Goal: Task Accomplishment & Management: Use online tool/utility

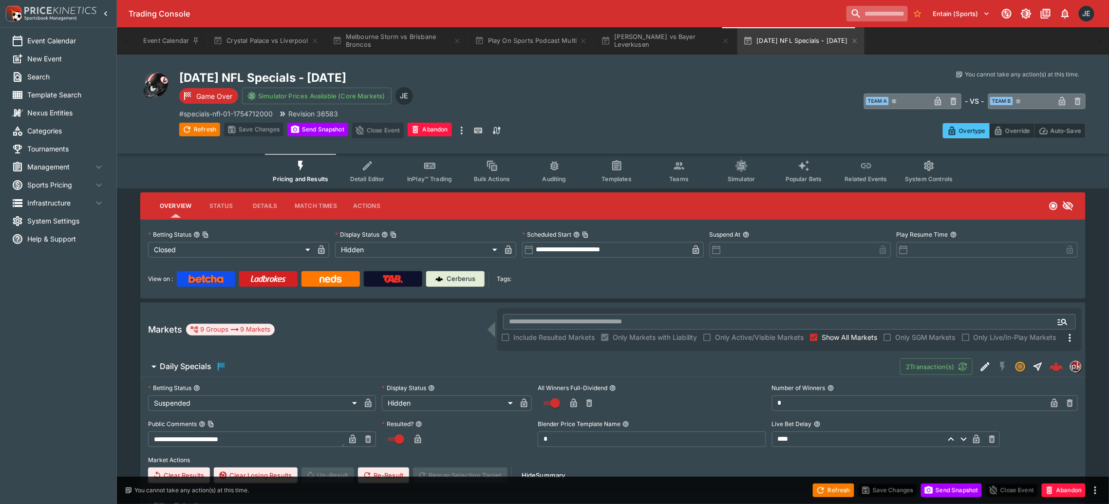
click at [846, 11] on input "search" at bounding box center [876, 14] width 61 height 16
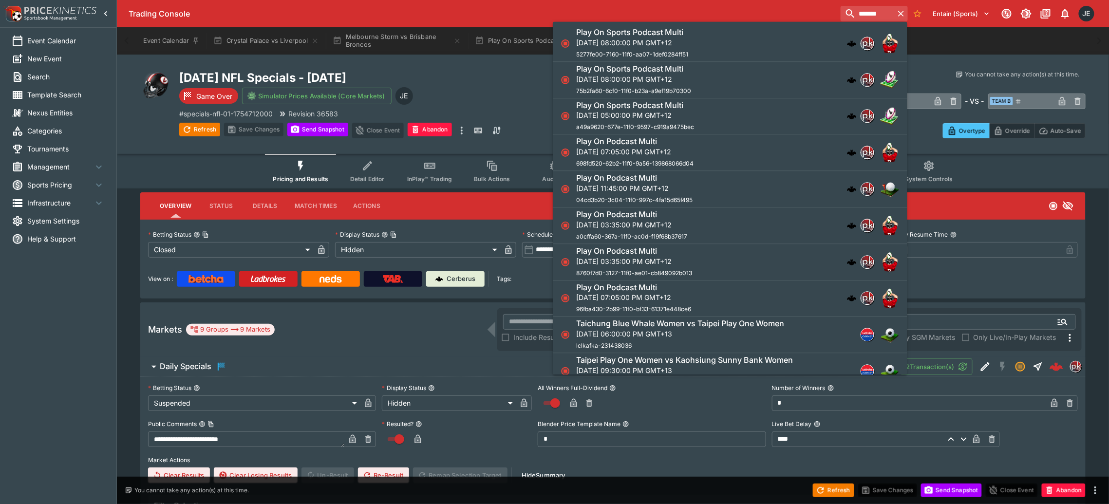
click at [648, 31] on h6 "Play On Sports Podcast Multi" at bounding box center [629, 32] width 107 height 10
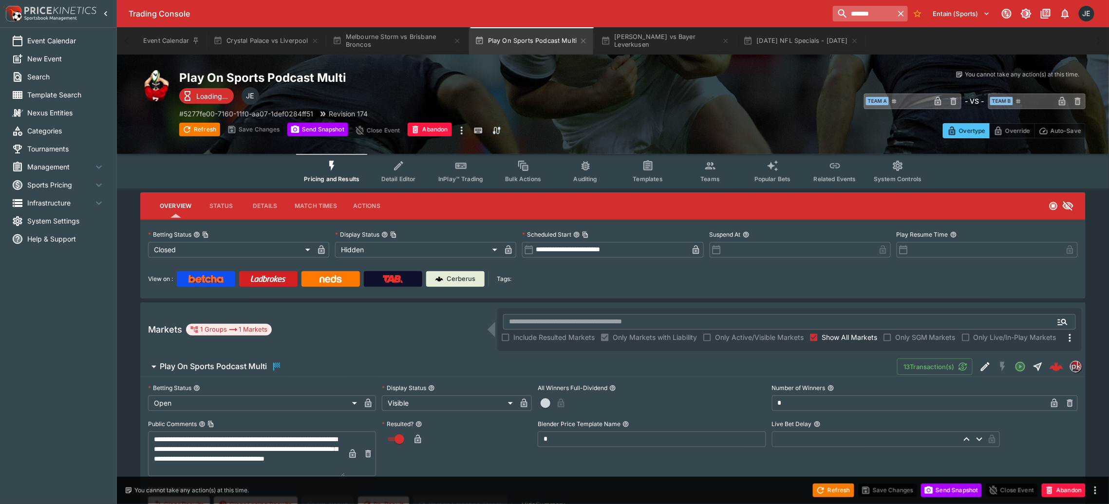
click at [833, 13] on input "*******" at bounding box center [863, 14] width 61 height 16
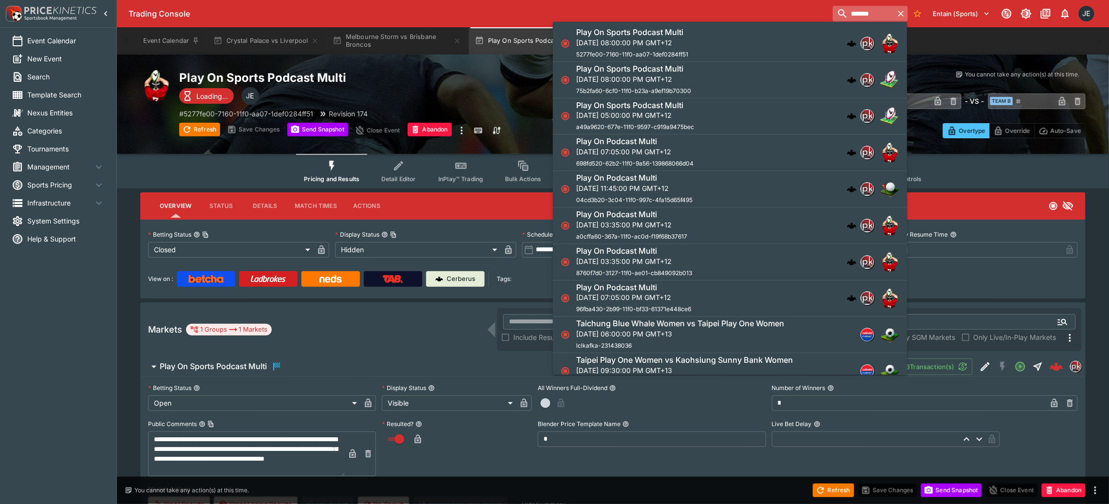
click at [833, 13] on input "*******" at bounding box center [863, 14] width 61 height 16
paste input "**********"
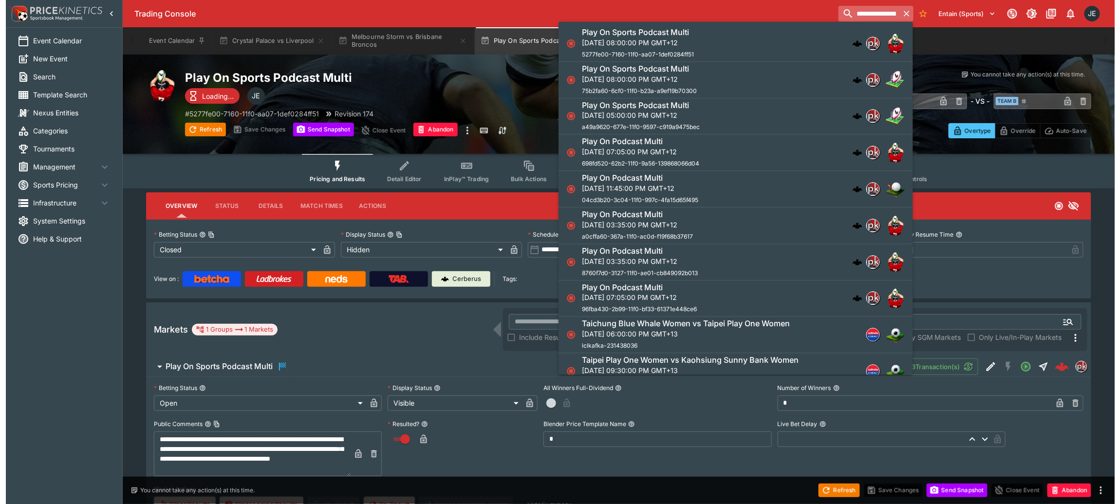
scroll to position [0, 54]
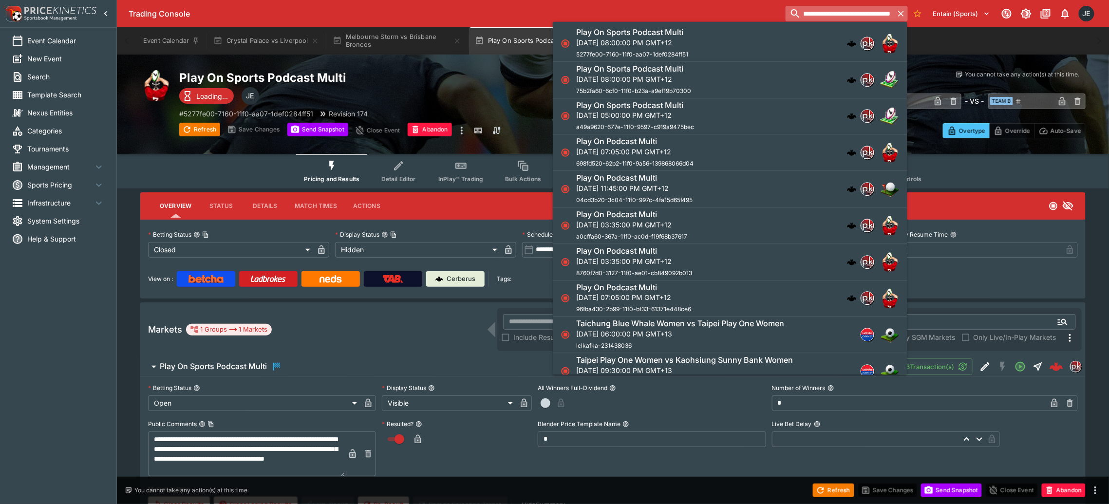
type input "**********"
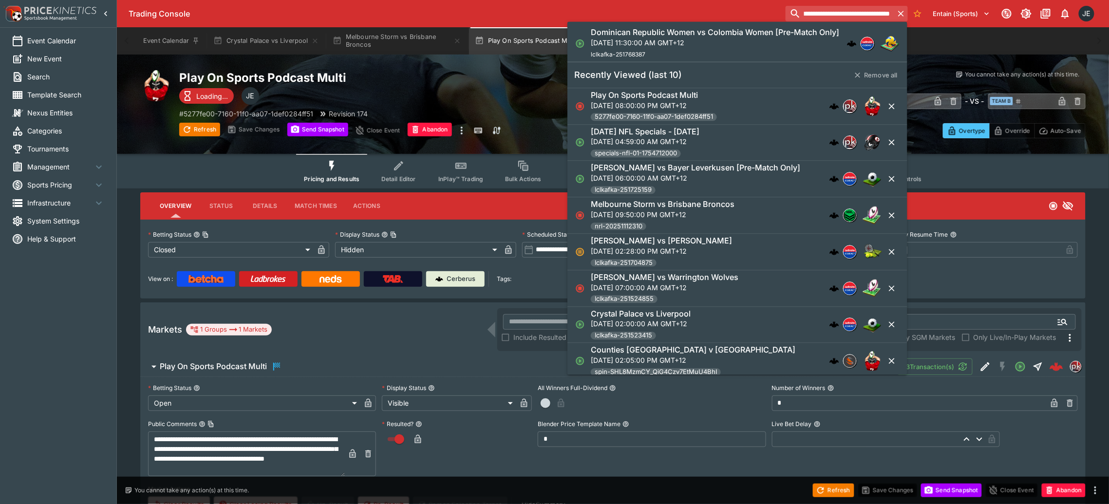
click at [693, 35] on h6 "Dominican Republic Women vs Colombia Women [Pre-Match Only]" at bounding box center [715, 32] width 248 height 10
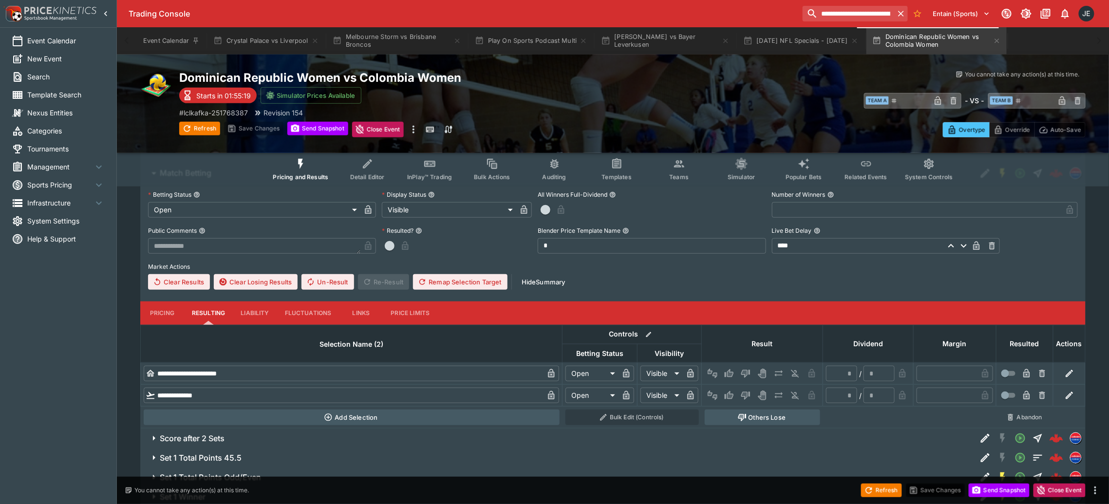
scroll to position [267, 0]
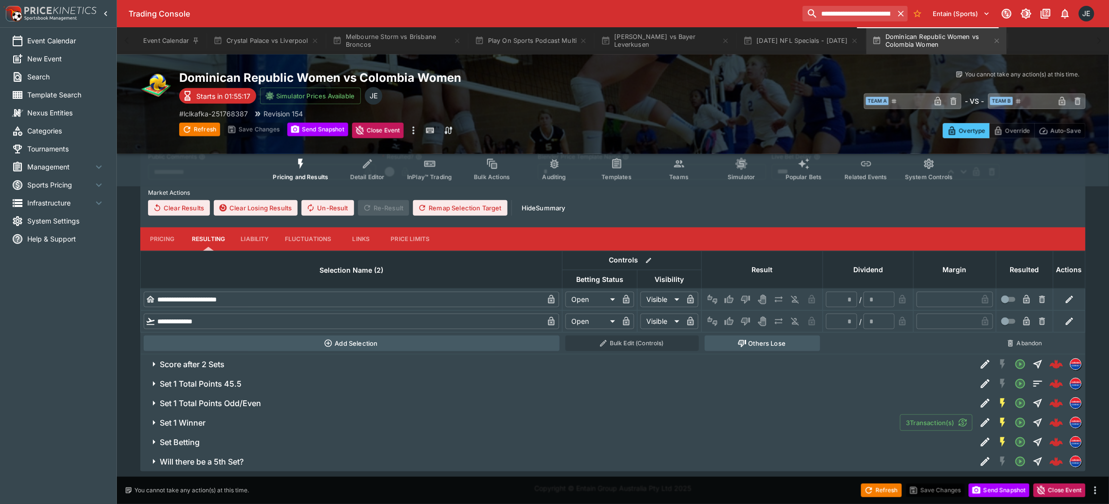
click at [183, 435] on button "Set Betting" at bounding box center [558, 441] width 836 height 19
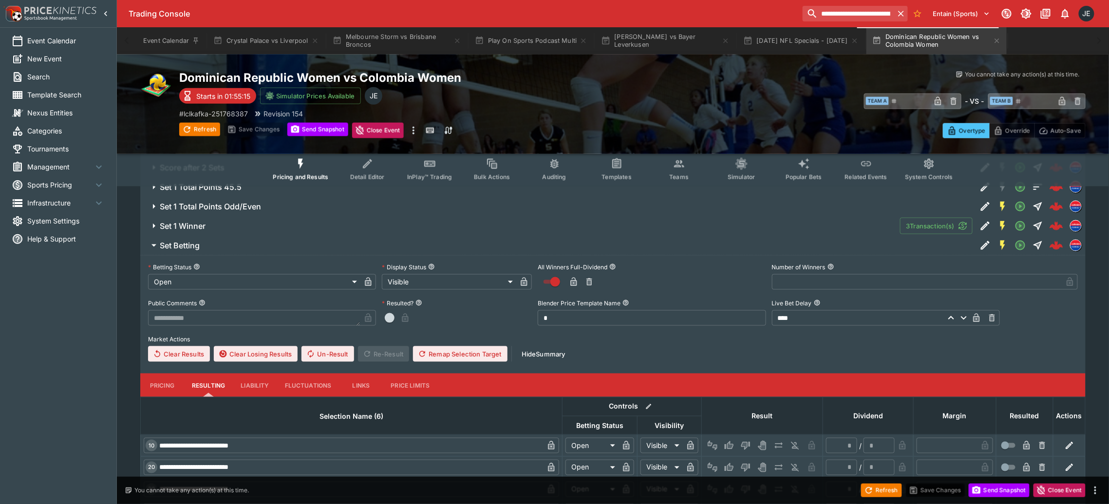
scroll to position [602, 0]
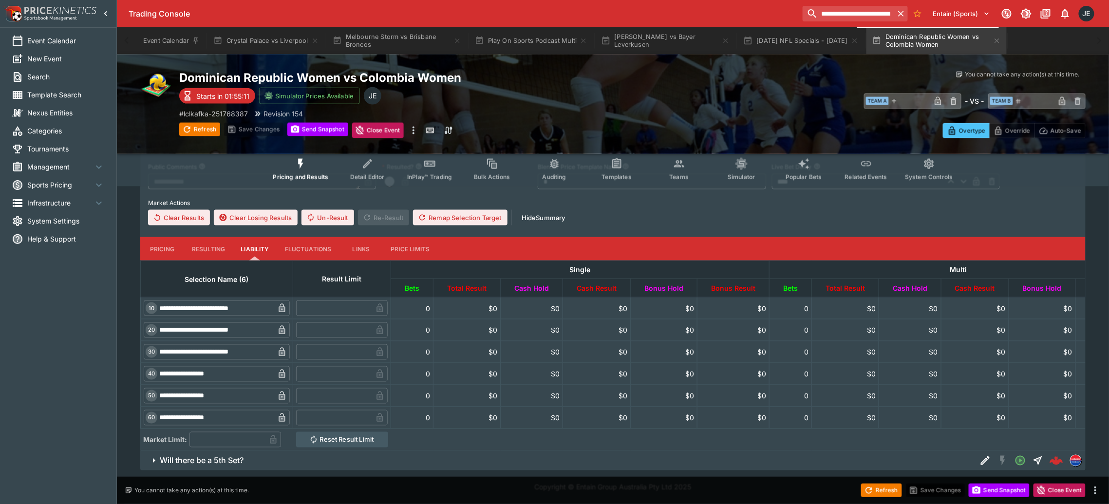
scroll to position [612, 0]
click at [230, 432] on input "text" at bounding box center [227, 440] width 76 height 16
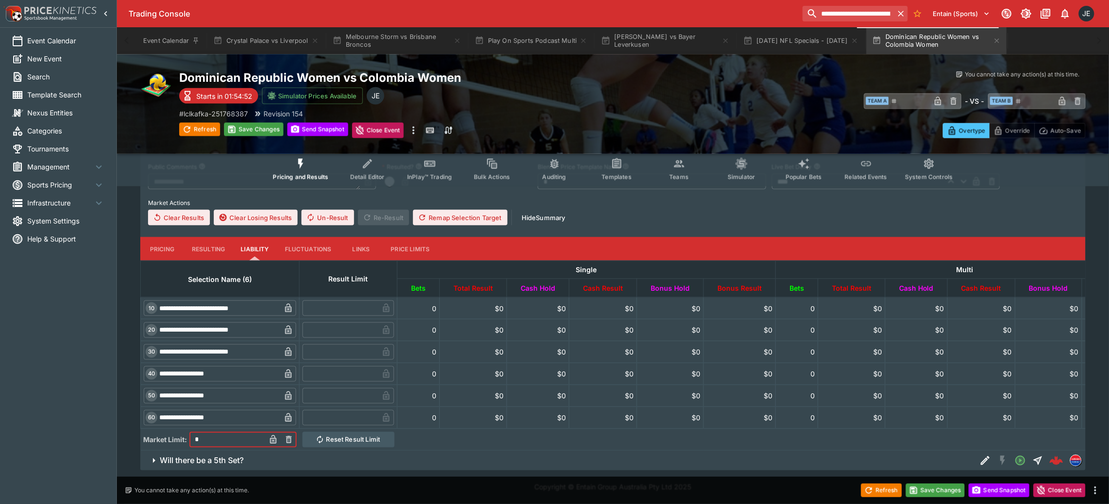
type input "*"
click at [565, 460] on span "Will there be a 5th Set?" at bounding box center [564, 461] width 809 height 10
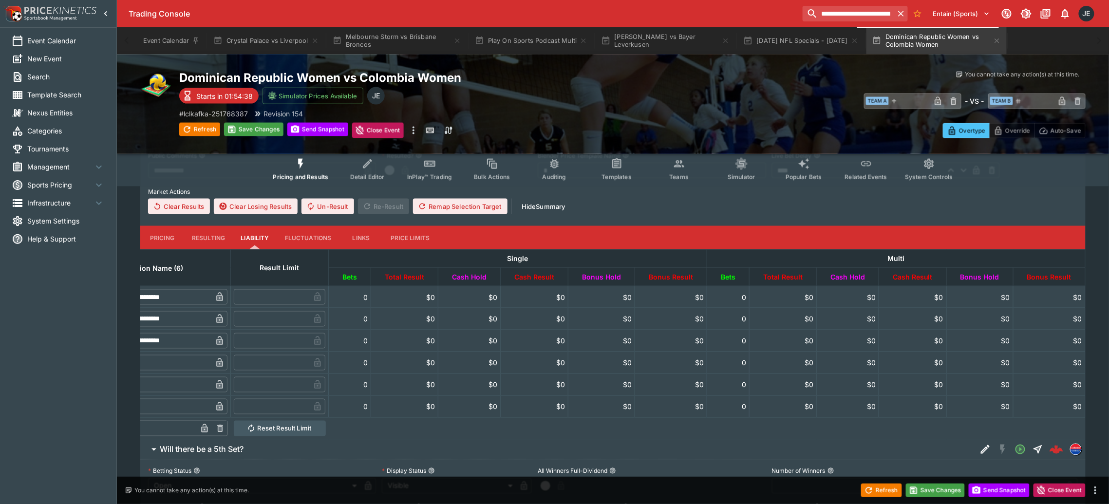
scroll to position [0, 0]
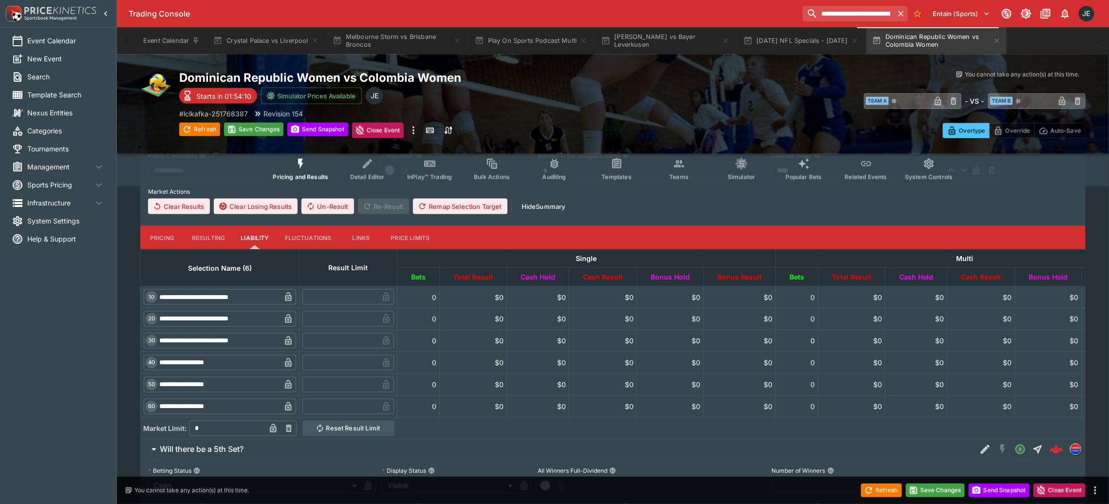
click at [218, 431] on input "*" at bounding box center [227, 429] width 76 height 16
click at [378, 298] on input "text" at bounding box center [340, 297] width 76 height 16
type input "***"
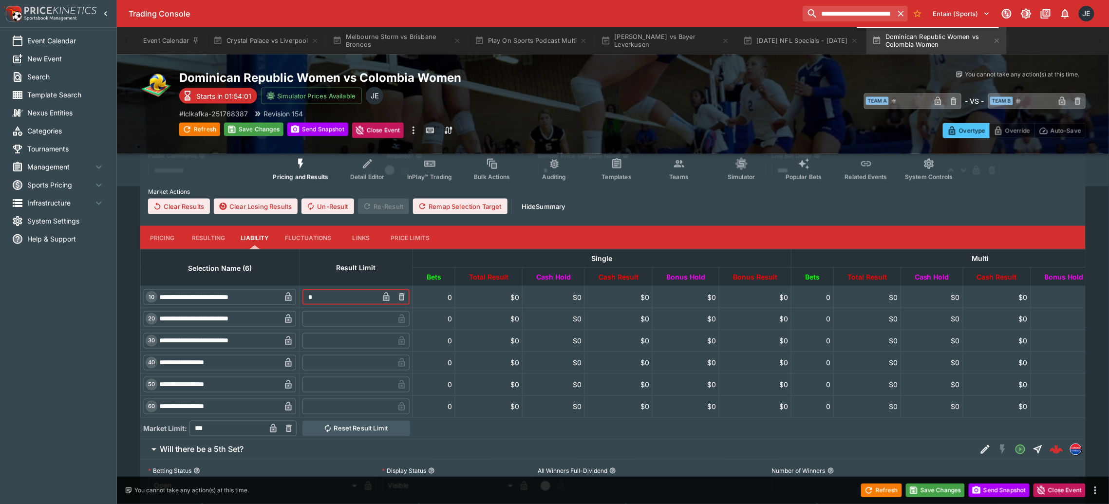
type input "*"
click at [391, 301] on icon "button" at bounding box center [386, 297] width 10 height 10
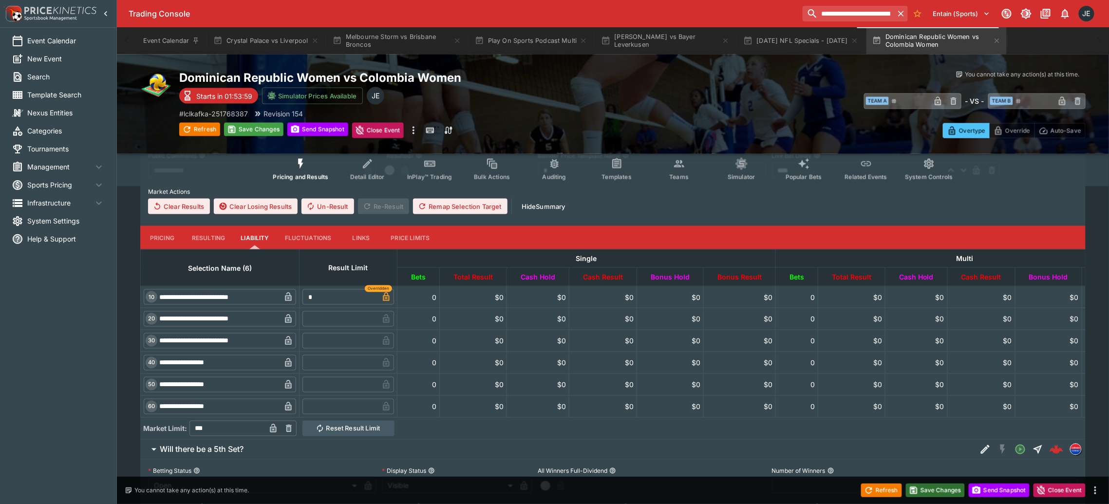
click at [948, 493] on button "Save Changes" at bounding box center [935, 491] width 59 height 14
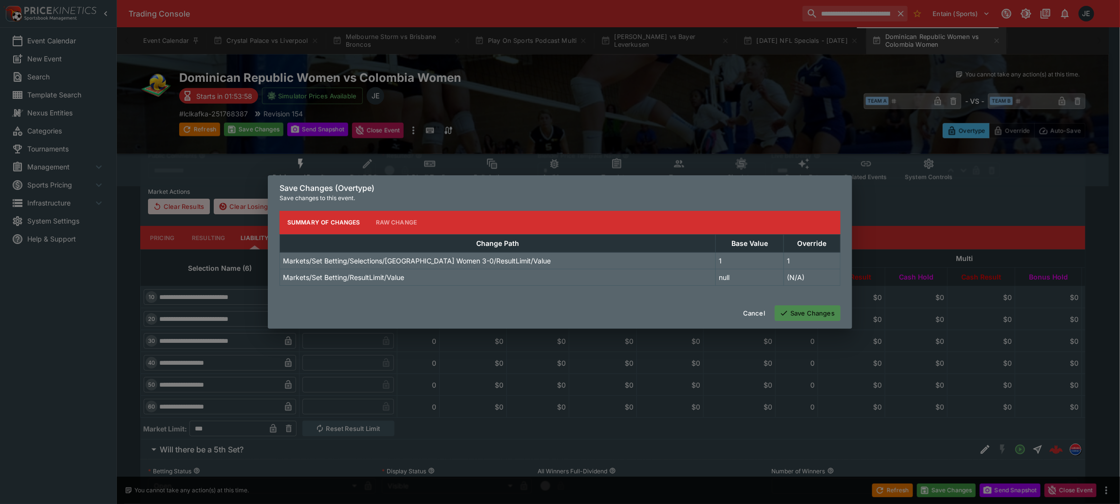
click at [813, 317] on button "Save Changes" at bounding box center [808, 313] width 66 height 16
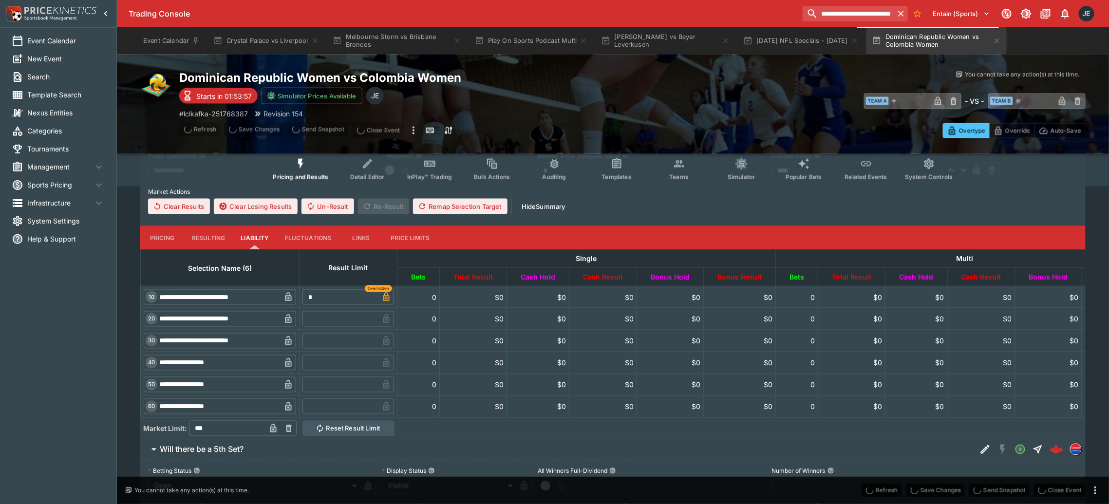
type input "*"
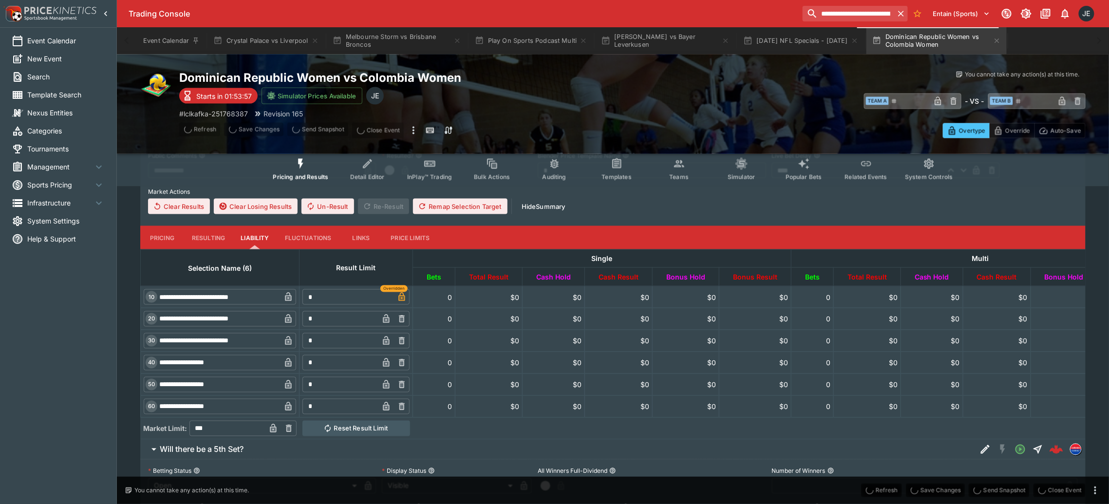
type input "*"
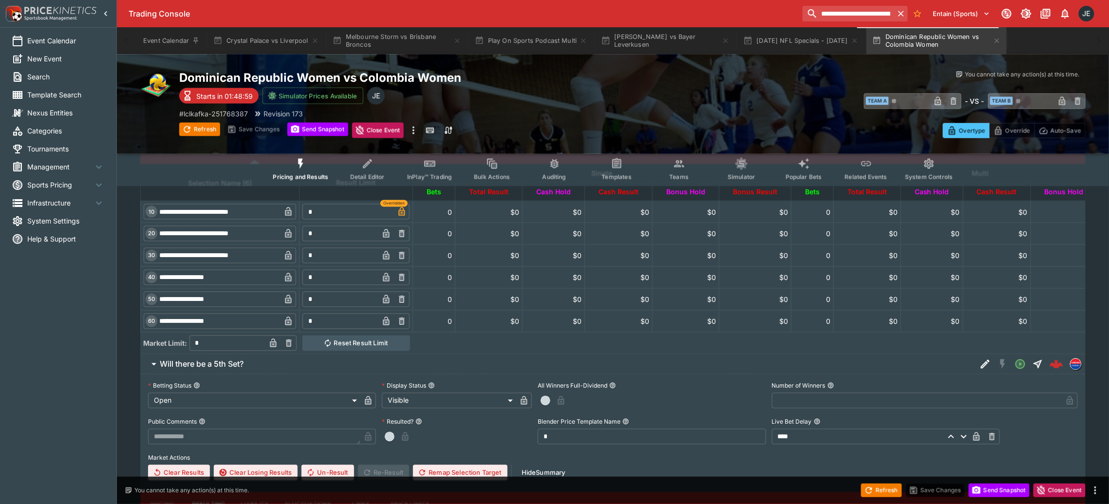
scroll to position [642, 0]
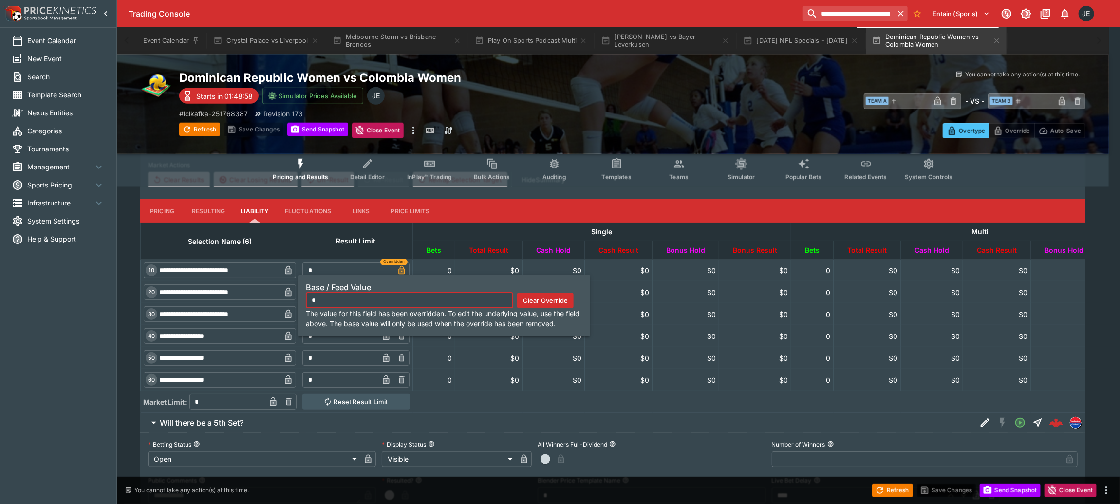
click at [405, 271] on icon "button" at bounding box center [401, 270] width 6 height 9
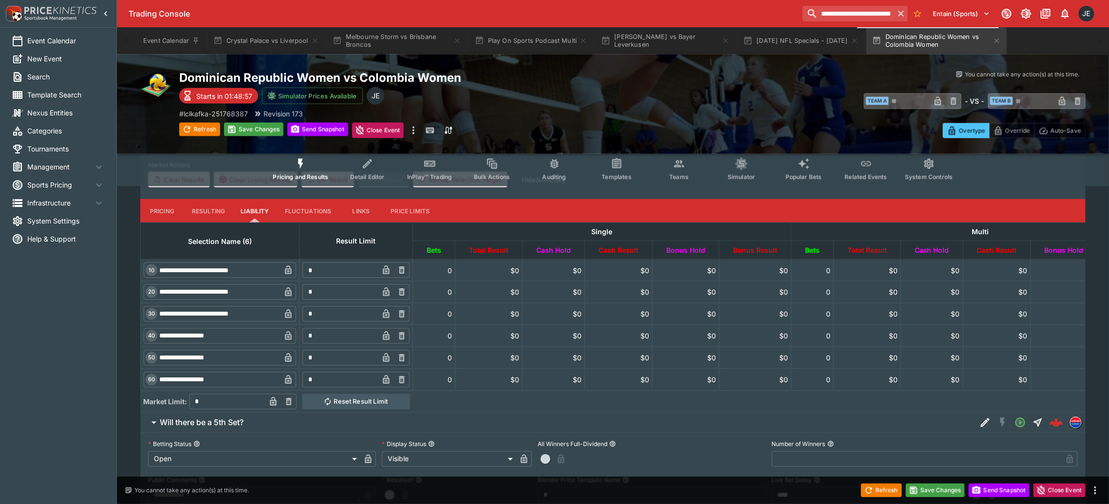
click at [353, 270] on input "*" at bounding box center [340, 270] width 76 height 16
type input "*"
click at [942, 489] on button "Save Changes" at bounding box center [935, 491] width 59 height 14
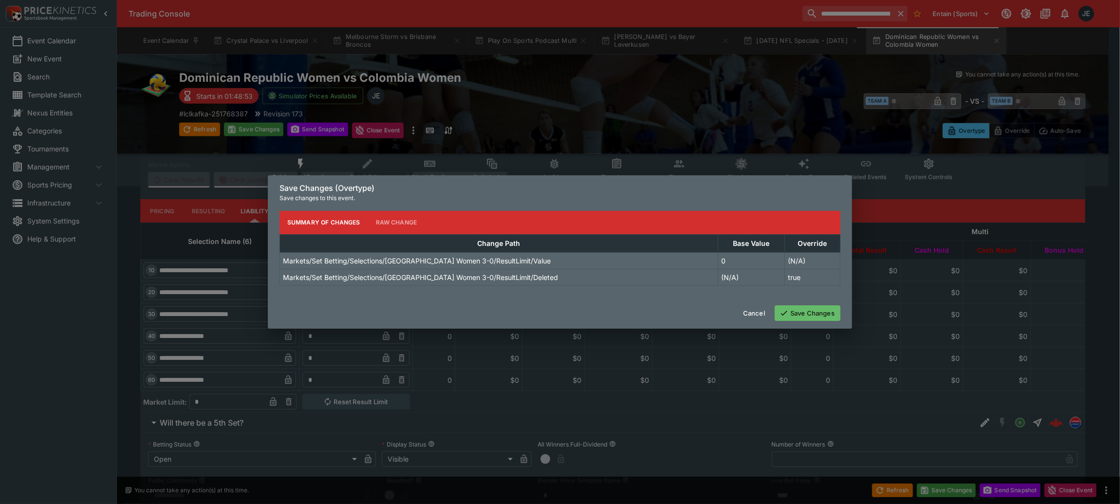
click at [806, 306] on button "Save Changes" at bounding box center [808, 313] width 66 height 16
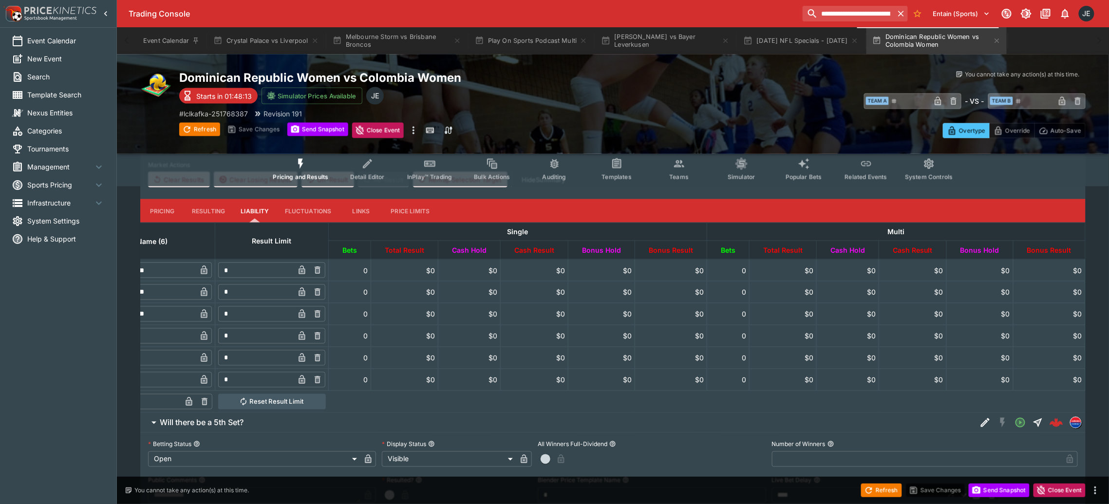
scroll to position [0, 0]
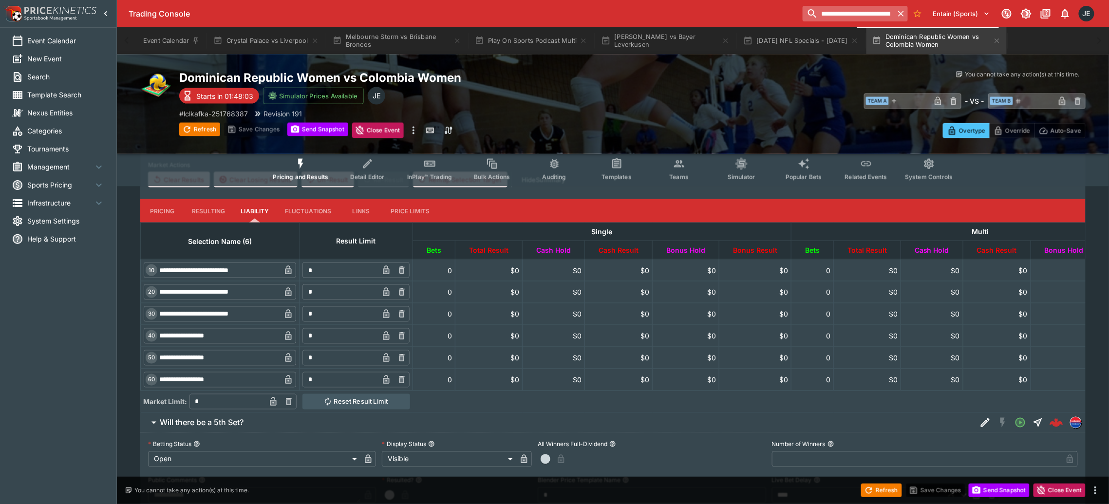
click at [872, 14] on input "**********" at bounding box center [848, 14] width 91 height 16
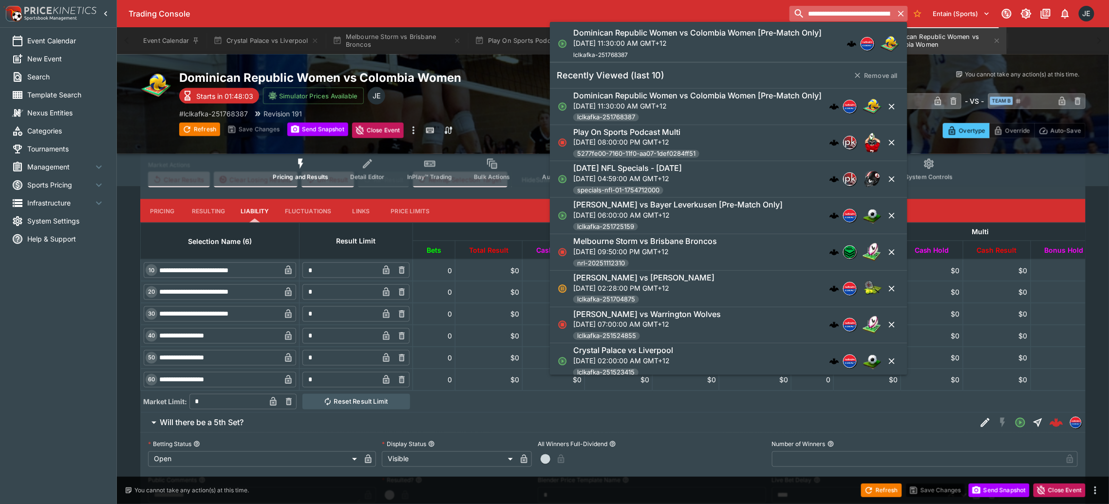
click at [872, 14] on input "**********" at bounding box center [841, 14] width 105 height 16
click at [872, 14] on input "**********" at bounding box center [840, 14] width 109 height 16
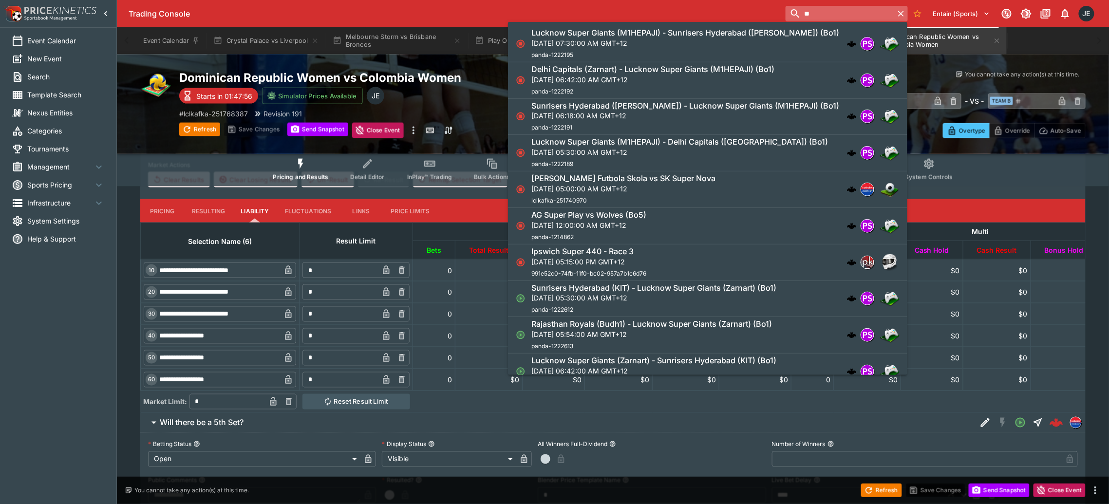
type input "*"
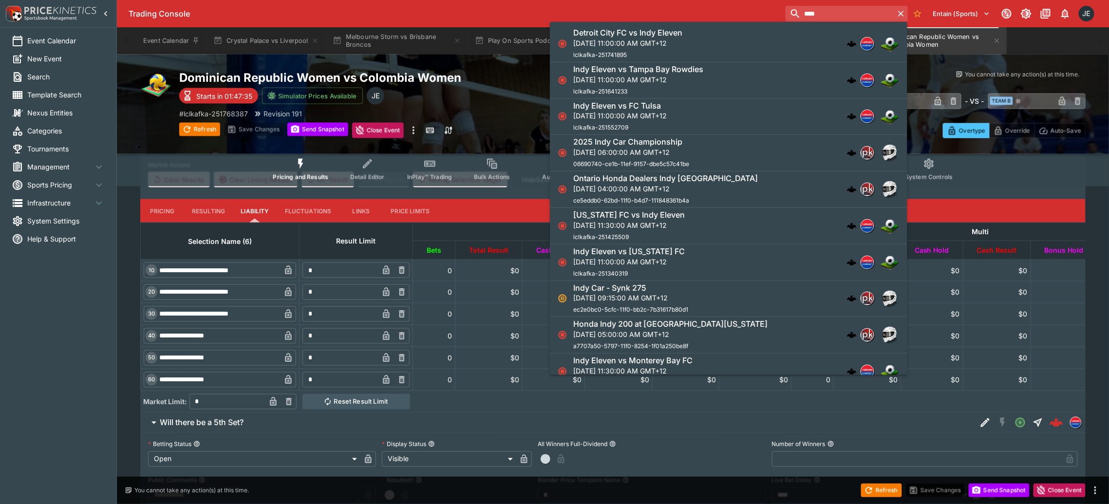
type input "****"
click at [616, 186] on p "[DATE] 04:00:00 AM GMT+12" at bounding box center [665, 189] width 185 height 10
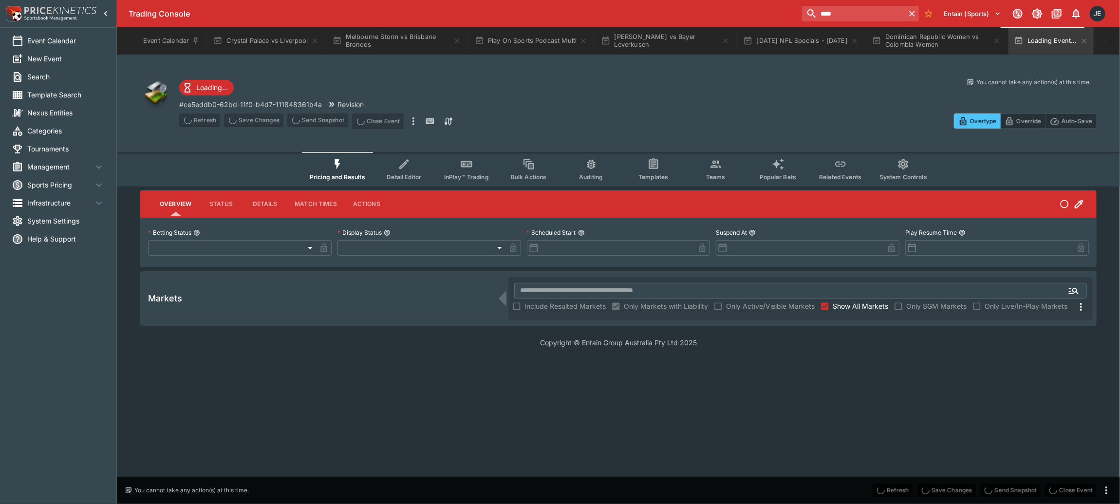
type input "**********"
type input "******"
type input "**********"
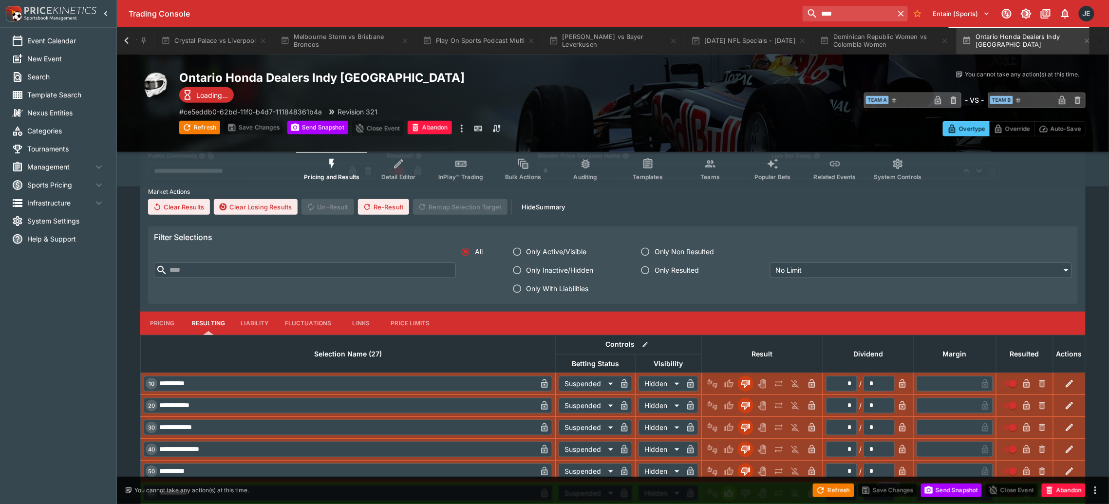
scroll to position [292, 0]
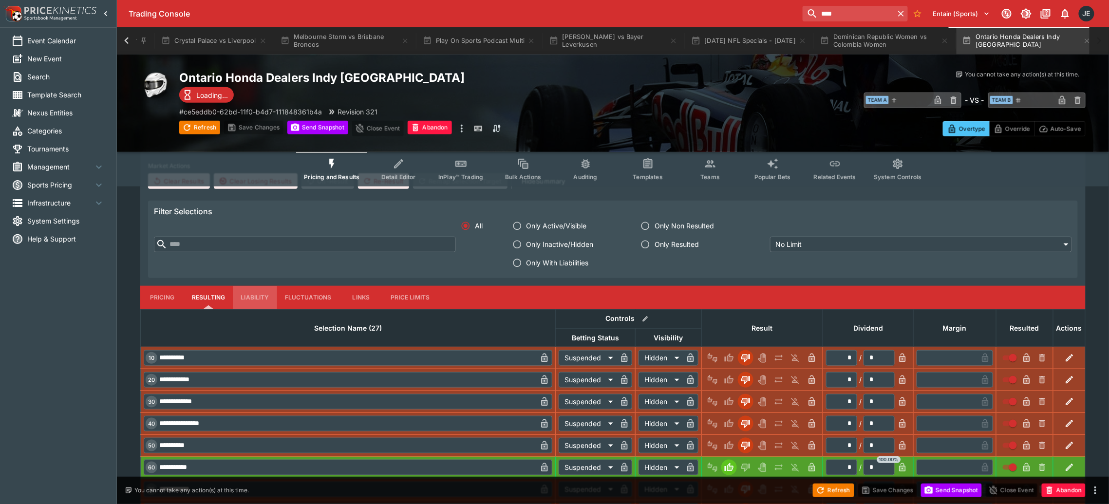
click at [259, 298] on button "Liability" at bounding box center [255, 297] width 44 height 23
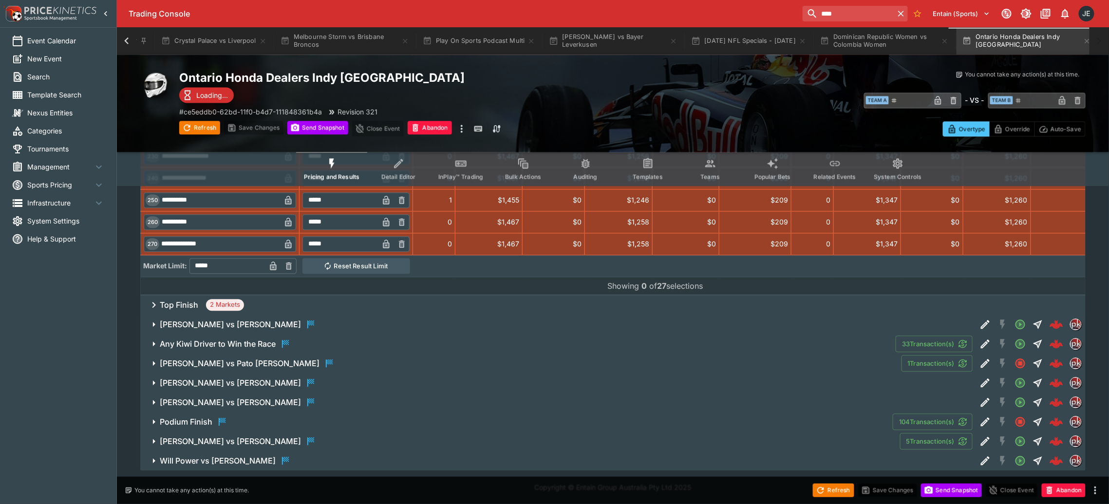
scroll to position [562, 0]
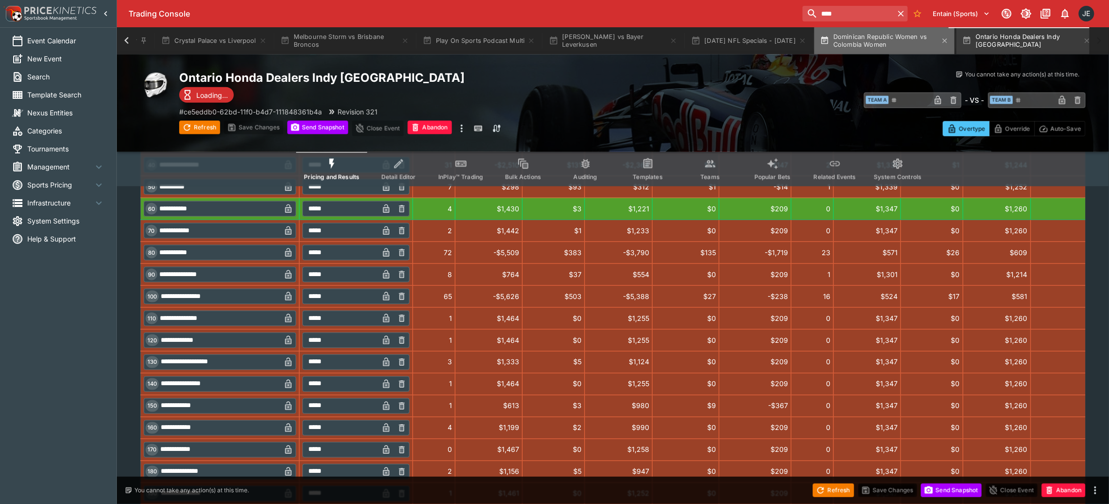
click at [840, 37] on button "Dominican Republic Women vs Colombia Women" at bounding box center [884, 40] width 140 height 27
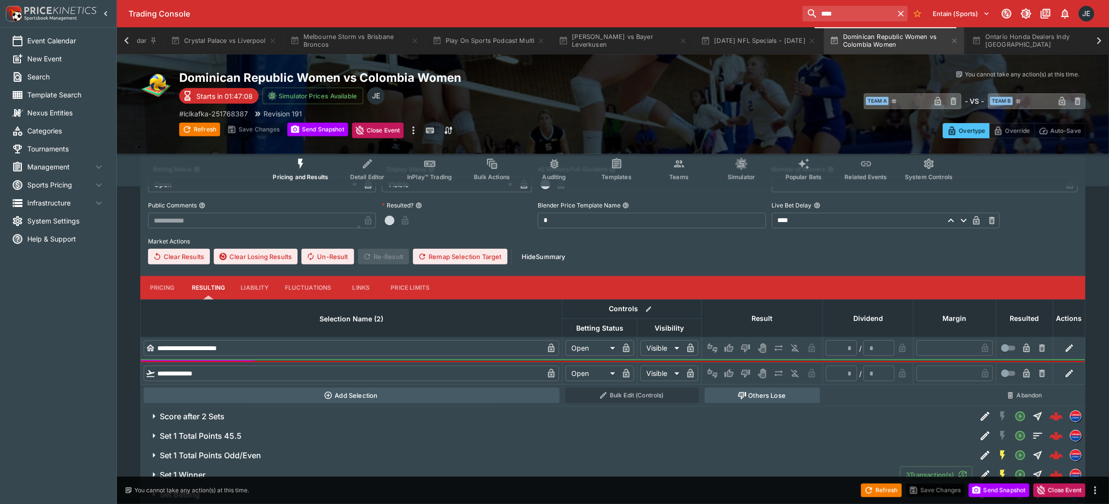
scroll to position [271, 0]
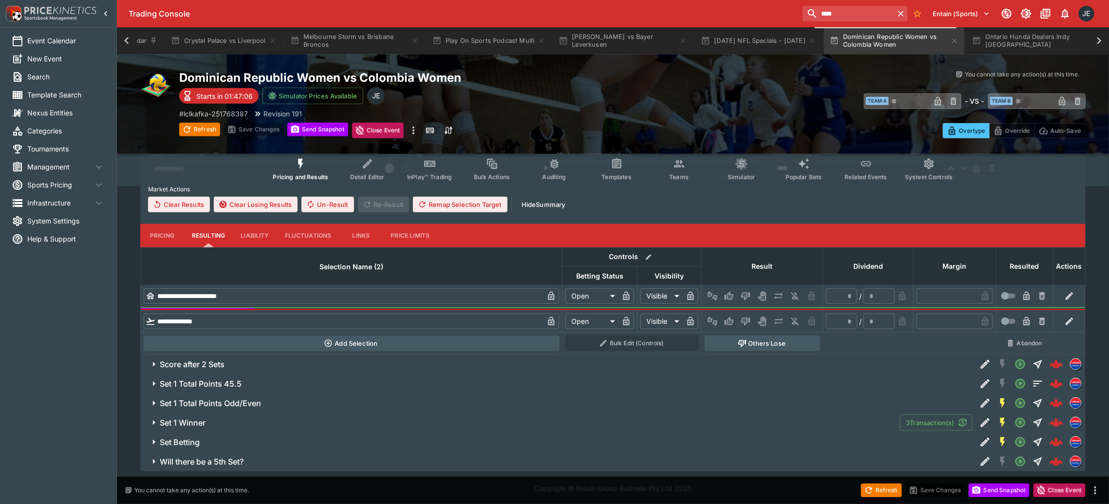
click at [209, 440] on span "Set Betting" at bounding box center [564, 442] width 809 height 10
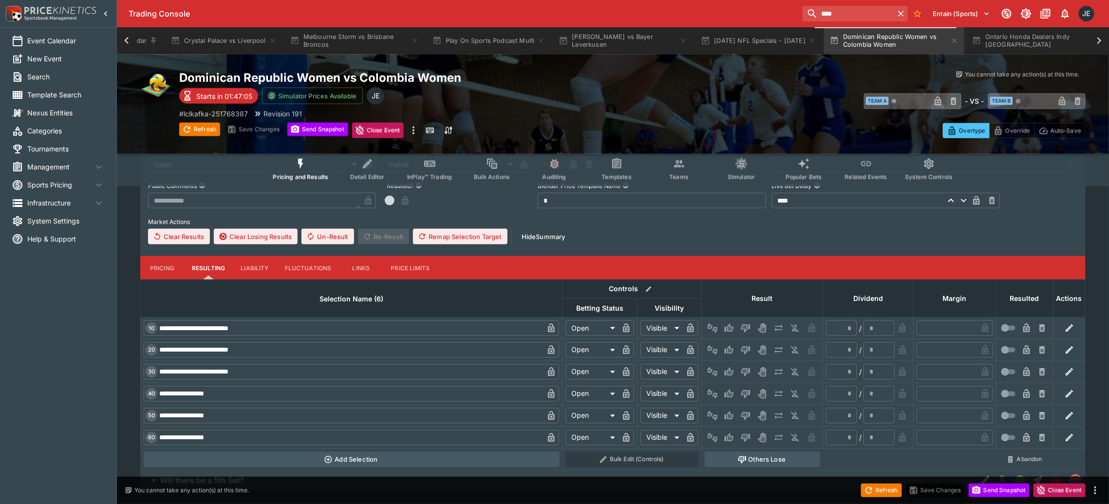
scroll to position [605, 0]
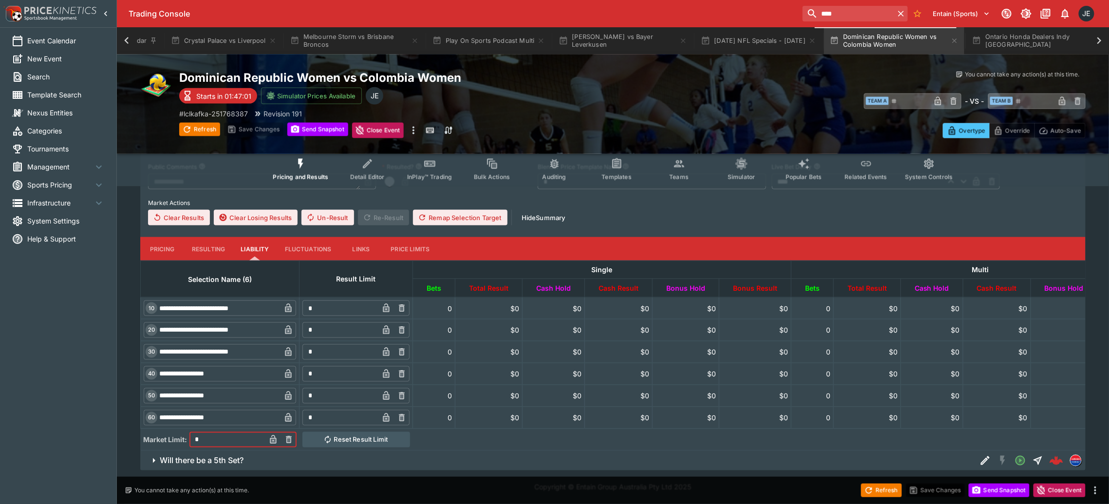
click at [256, 440] on input "*" at bounding box center [227, 440] width 76 height 16
type input "*"
click at [278, 437] on icon "button" at bounding box center [273, 440] width 10 height 10
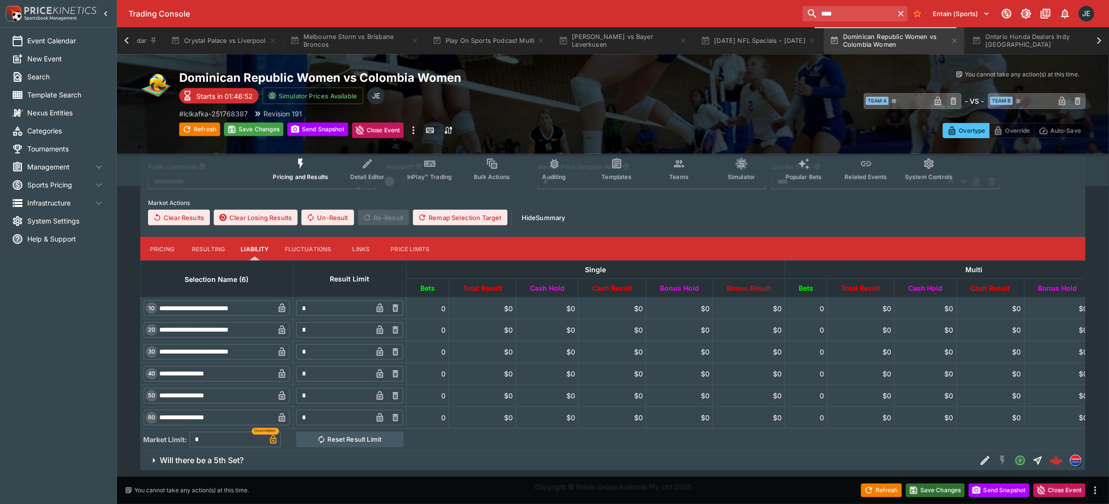
click at [934, 491] on button "Save Changes" at bounding box center [935, 491] width 59 height 14
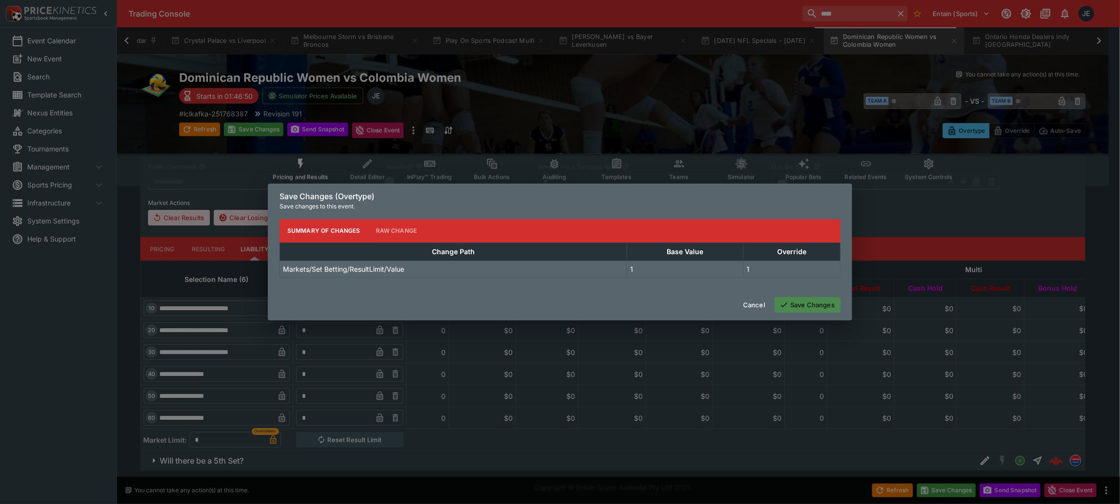
click at [811, 309] on button "Save Changes" at bounding box center [808, 305] width 66 height 16
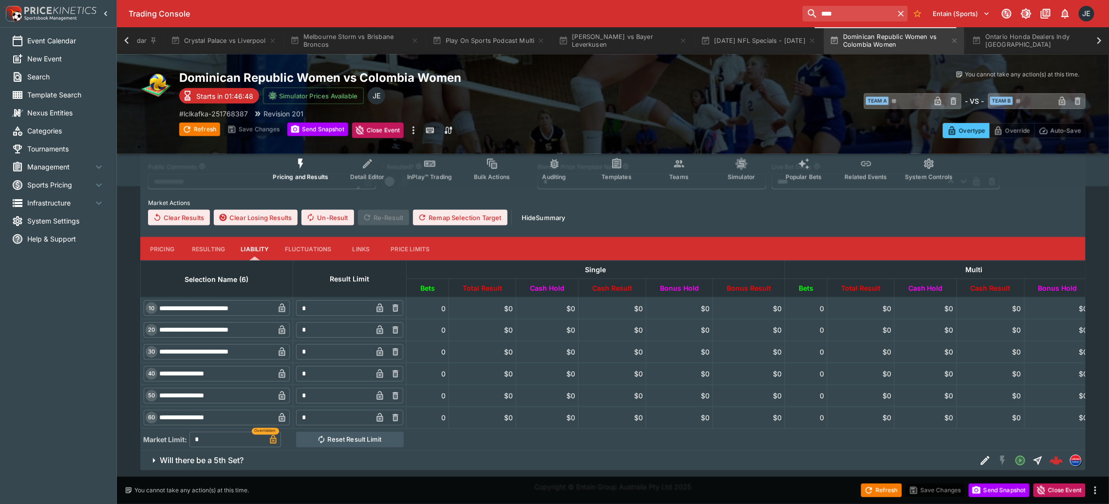
scroll to position [532, 0]
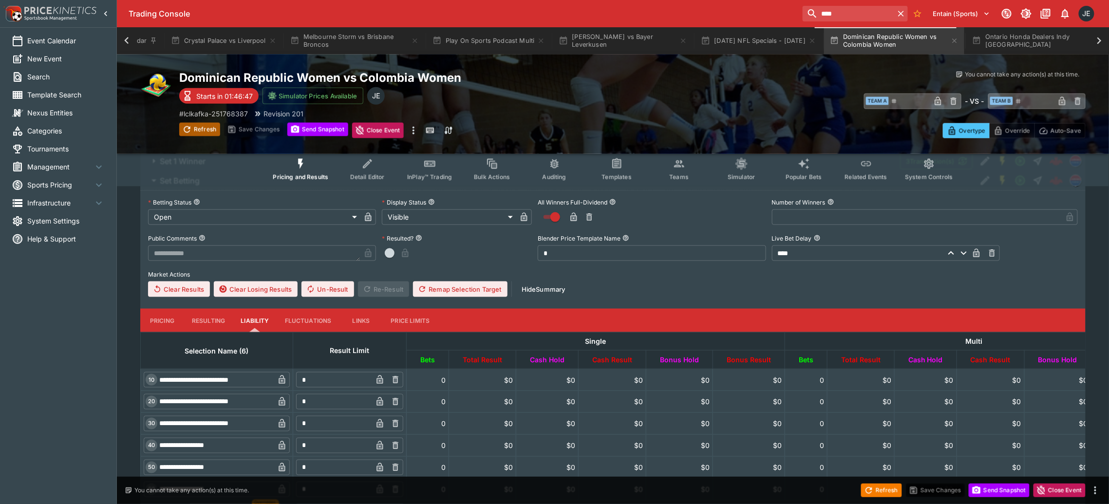
click at [204, 126] on button "Refresh" at bounding box center [199, 130] width 41 height 14
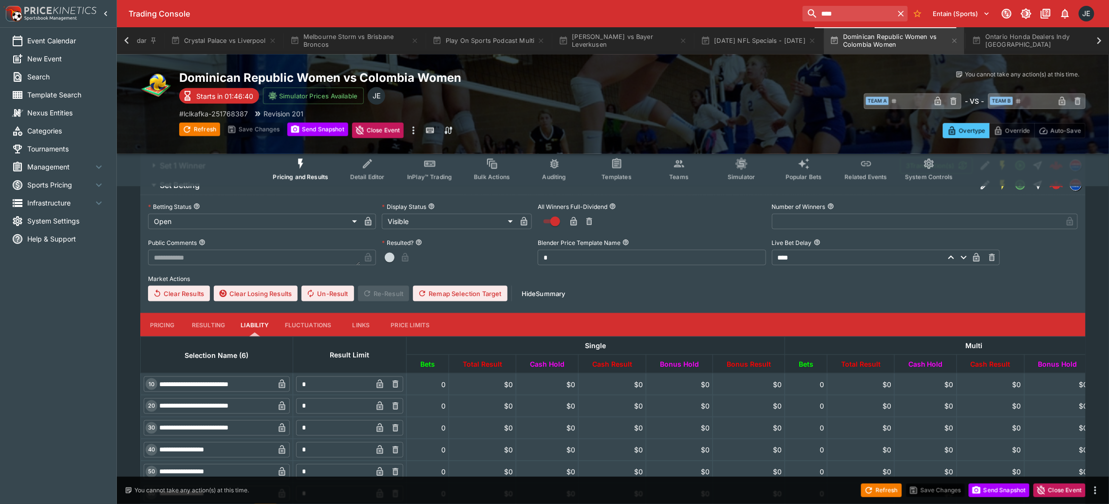
scroll to position [615, 0]
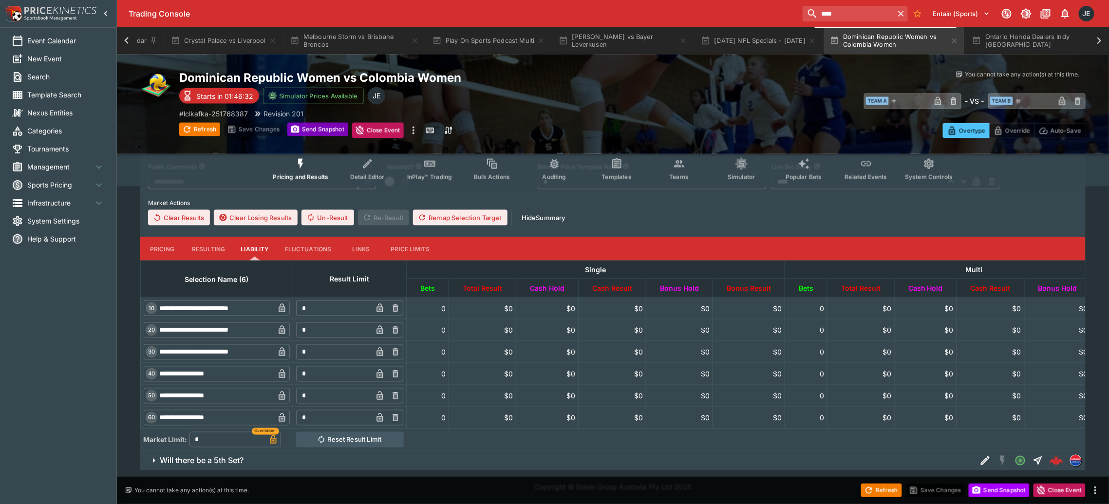
click at [308, 129] on button "Send Snapshot" at bounding box center [317, 130] width 61 height 14
click at [201, 129] on button "Refresh" at bounding box center [199, 130] width 41 height 14
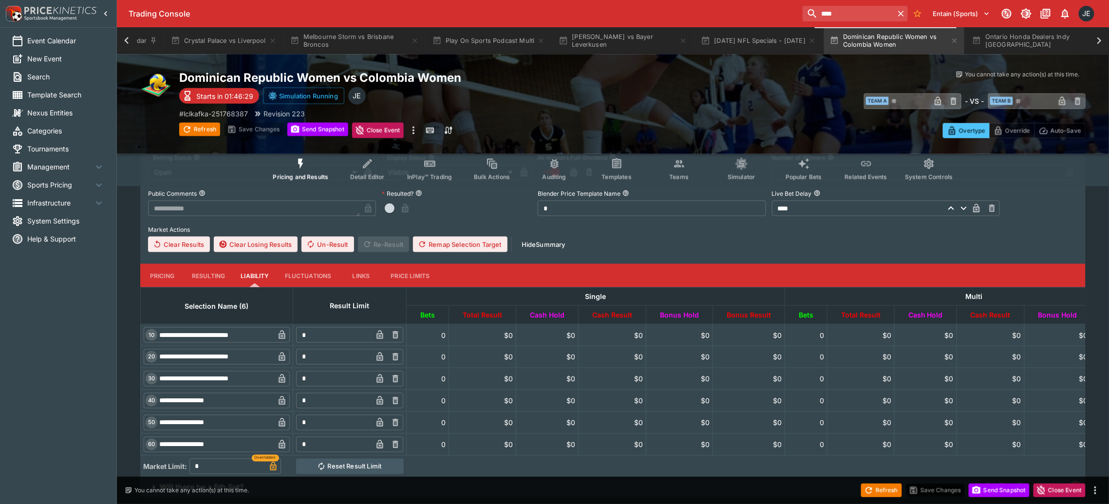
scroll to position [542, 0]
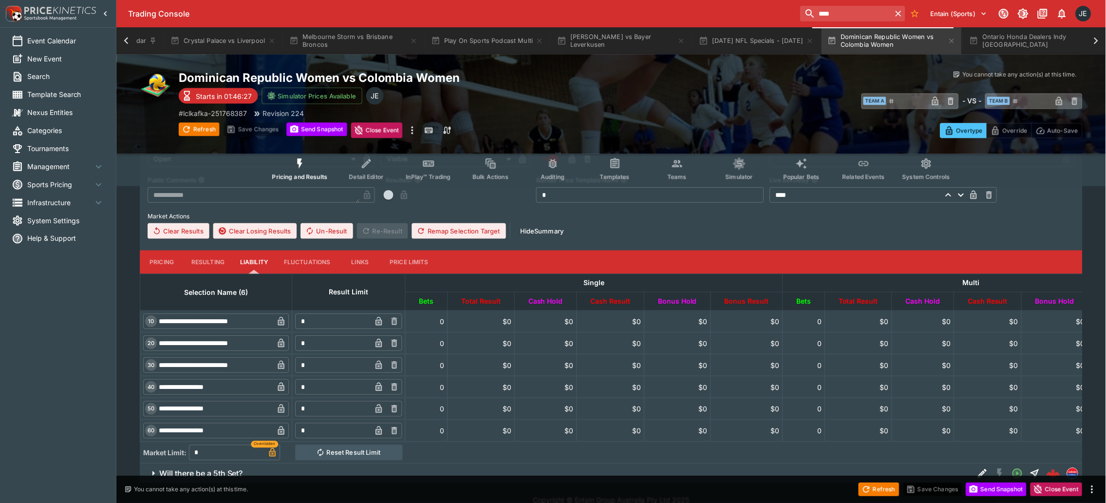
scroll to position [615, 0]
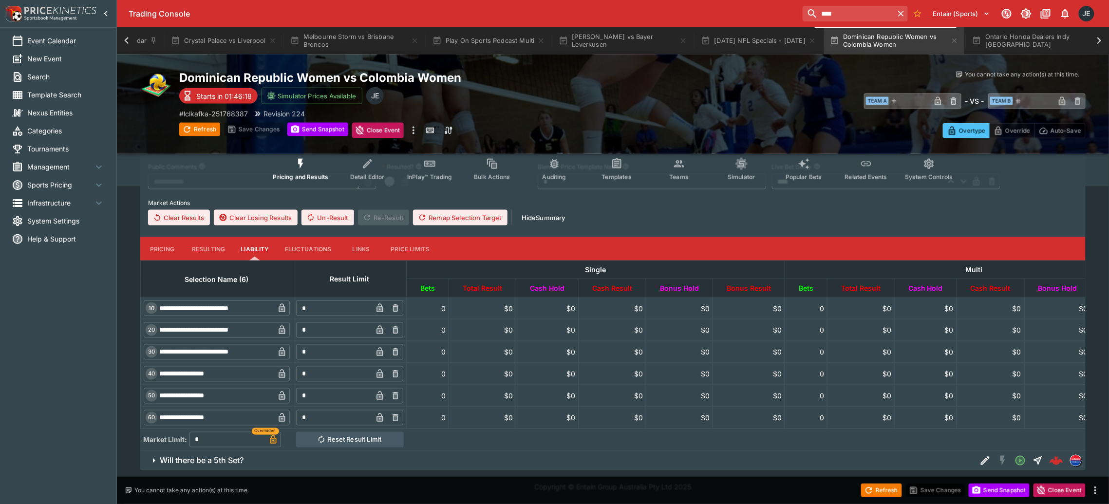
click at [374, 432] on button "Reset Result Limit" at bounding box center [350, 440] width 108 height 16
type input "*"
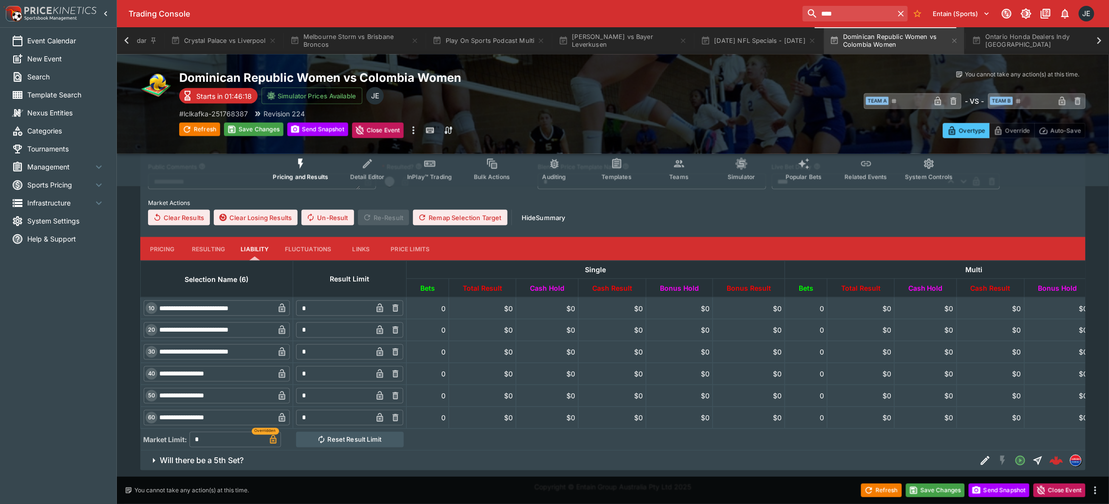
type input "*"
click at [942, 489] on button "Save Changes" at bounding box center [935, 491] width 59 height 14
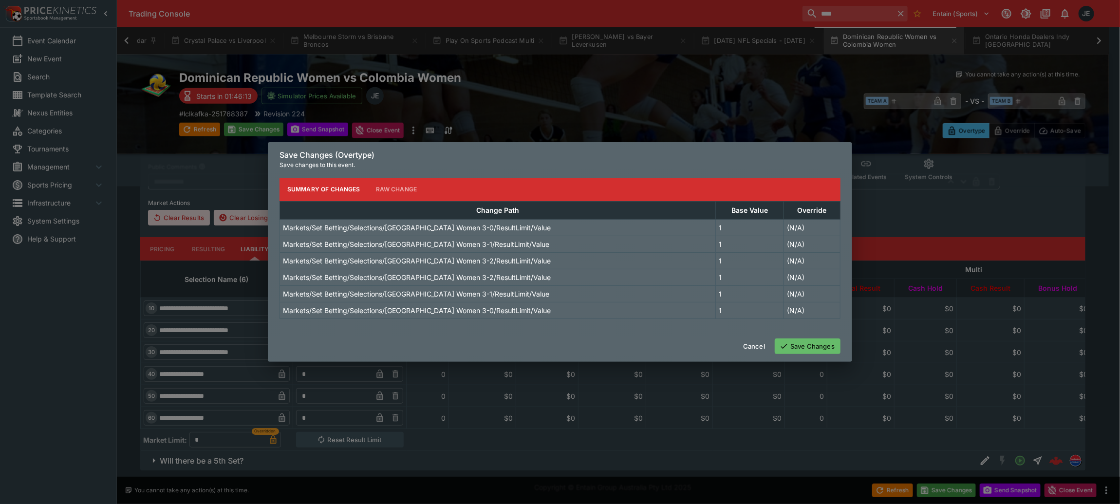
click at [789, 346] on button "Save Changes" at bounding box center [808, 346] width 66 height 16
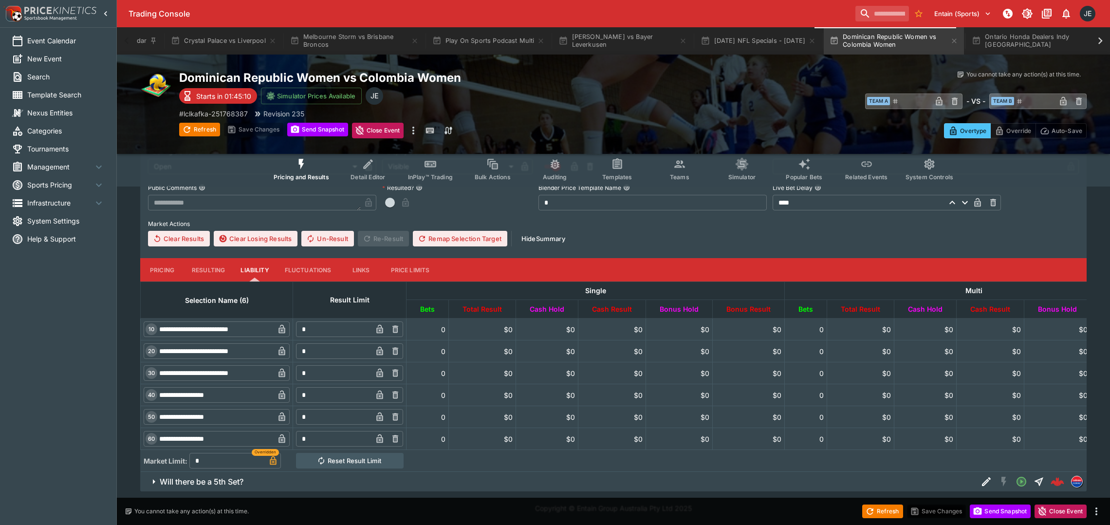
scroll to position [0, 0]
click at [492, 16] on div "Trading Console" at bounding box center [490, 14] width 723 height 10
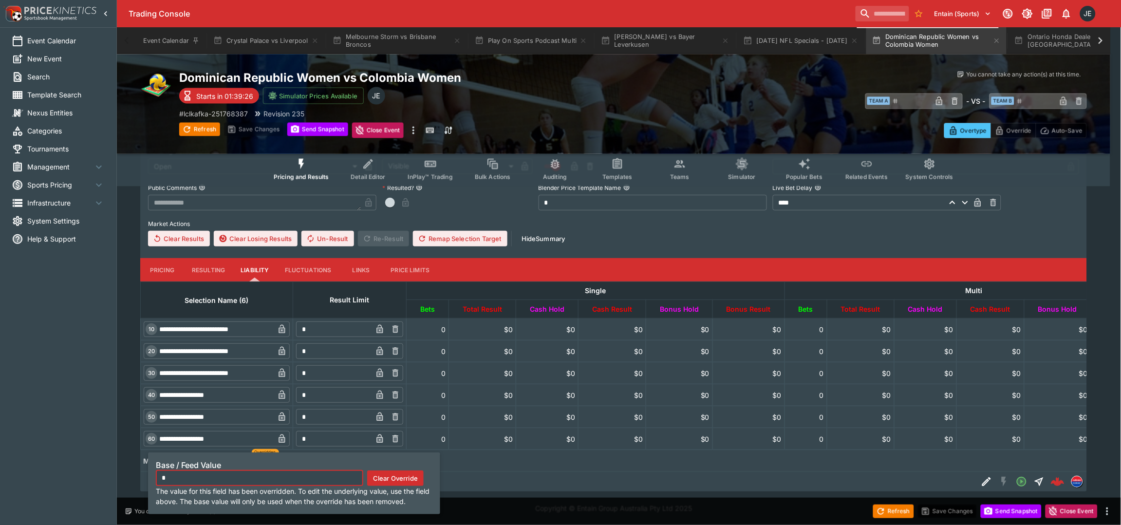
click at [276, 460] on icon "button" at bounding box center [273, 462] width 5 height 4
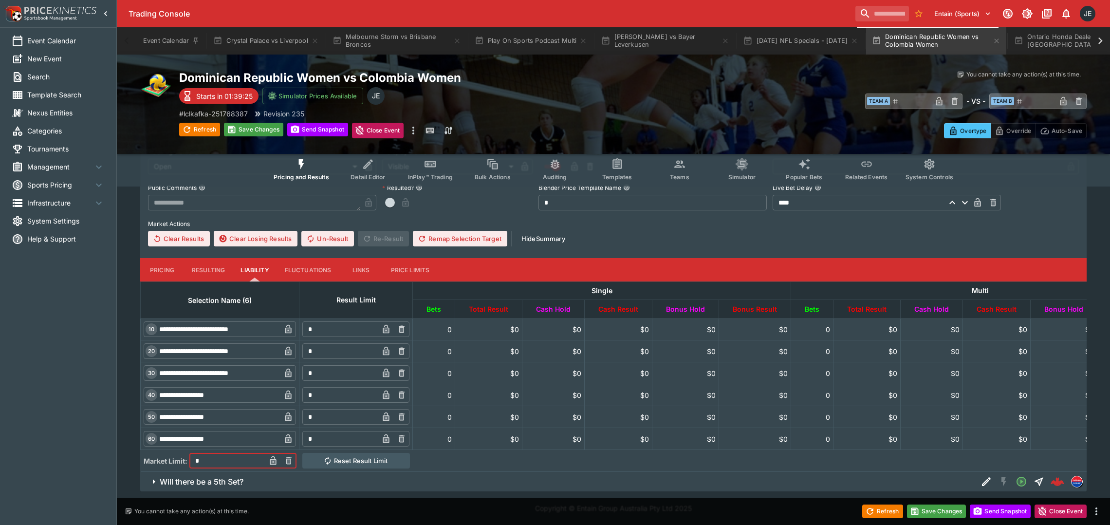
click at [230, 453] on input "*" at bounding box center [227, 461] width 76 height 16
type input "*"
click at [936, 513] on button "Save Changes" at bounding box center [936, 512] width 59 height 14
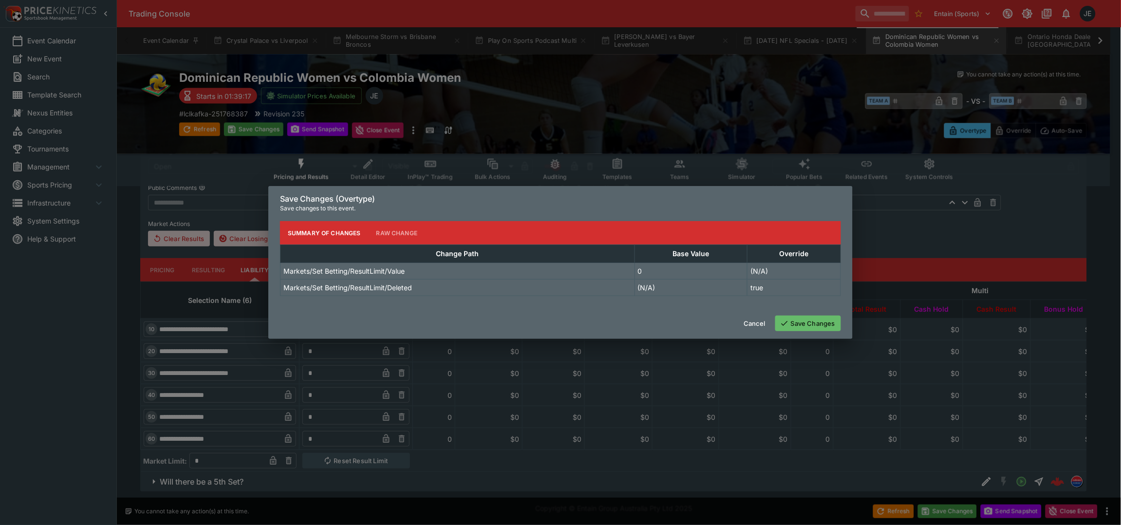
click at [808, 326] on button "Save Changes" at bounding box center [808, 324] width 66 height 16
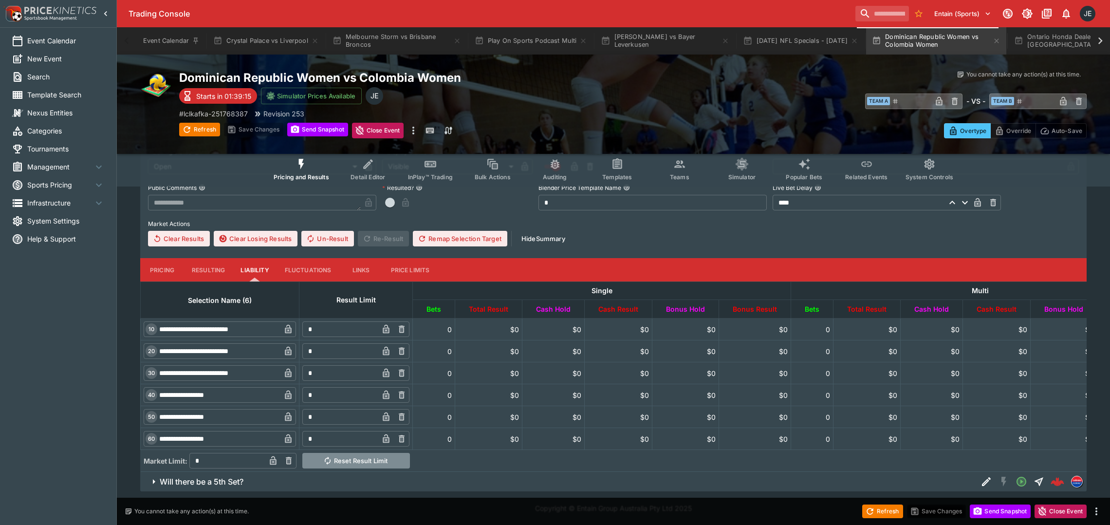
click at [398, 453] on button "Reset Result Limit" at bounding box center [356, 461] width 108 height 16
type input "*"
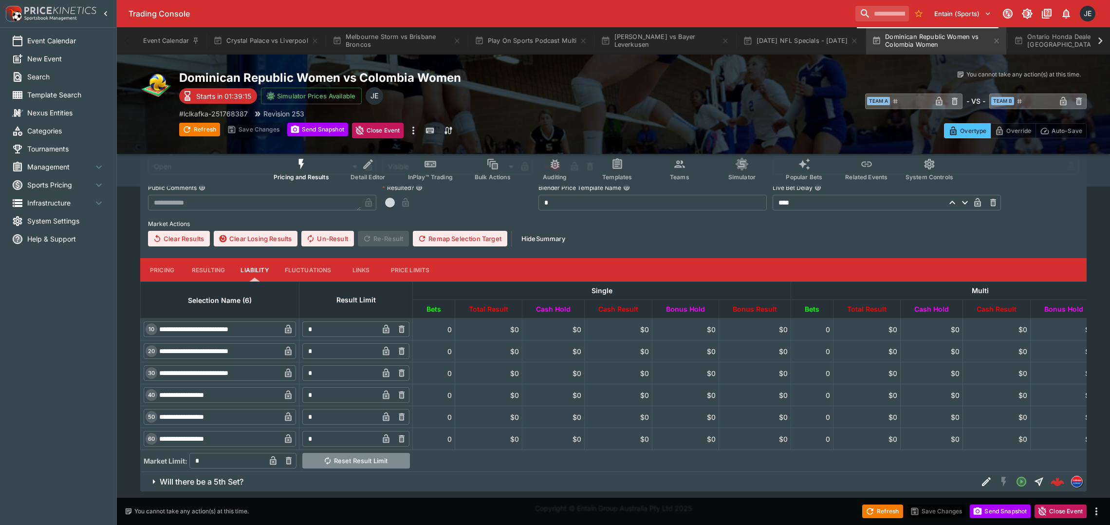
type input "*"
click at [940, 507] on button "Save Changes" at bounding box center [936, 512] width 59 height 14
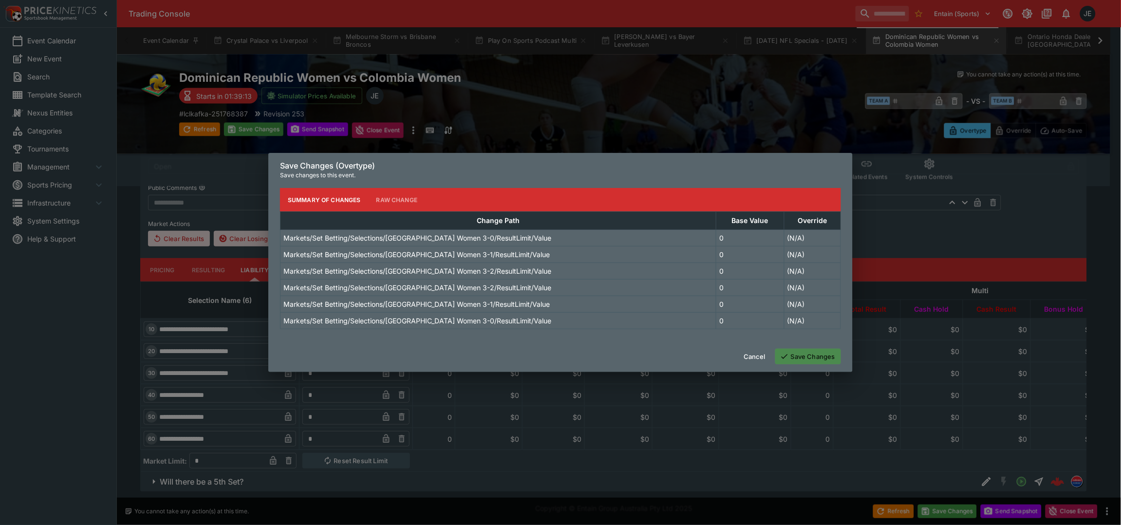
click at [820, 359] on button "Save Changes" at bounding box center [808, 357] width 66 height 16
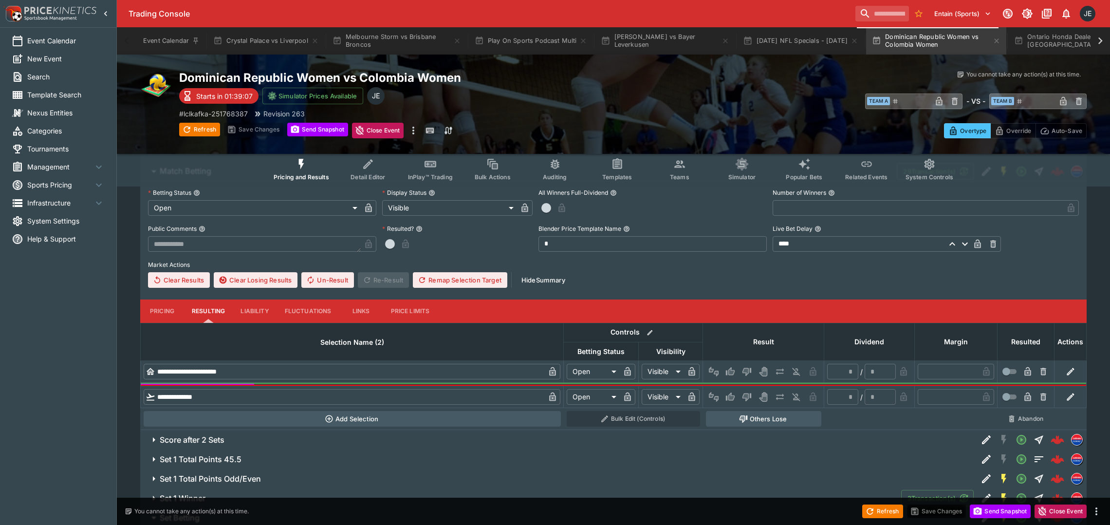
scroll to position [219, 0]
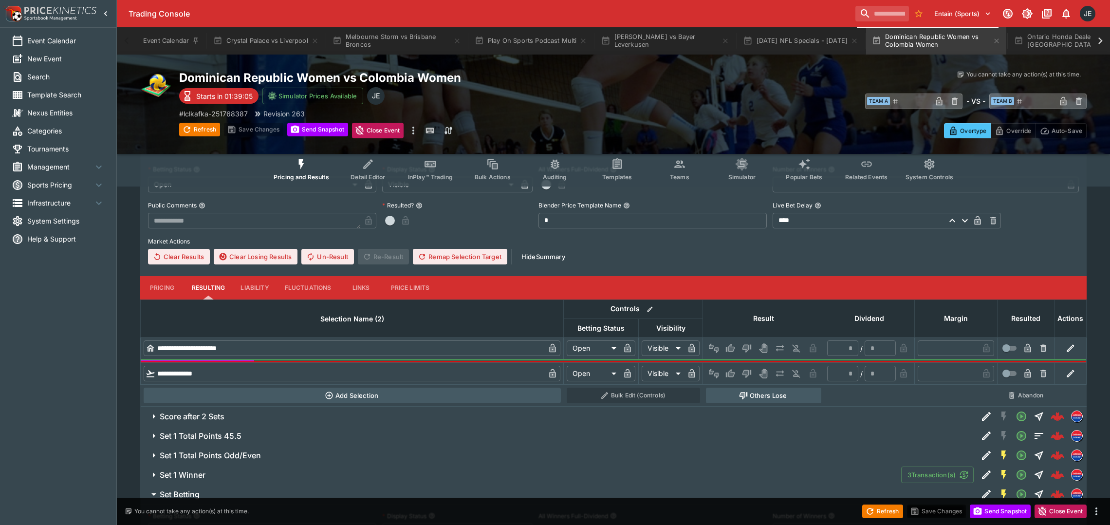
click at [258, 285] on button "Liability" at bounding box center [255, 287] width 44 height 23
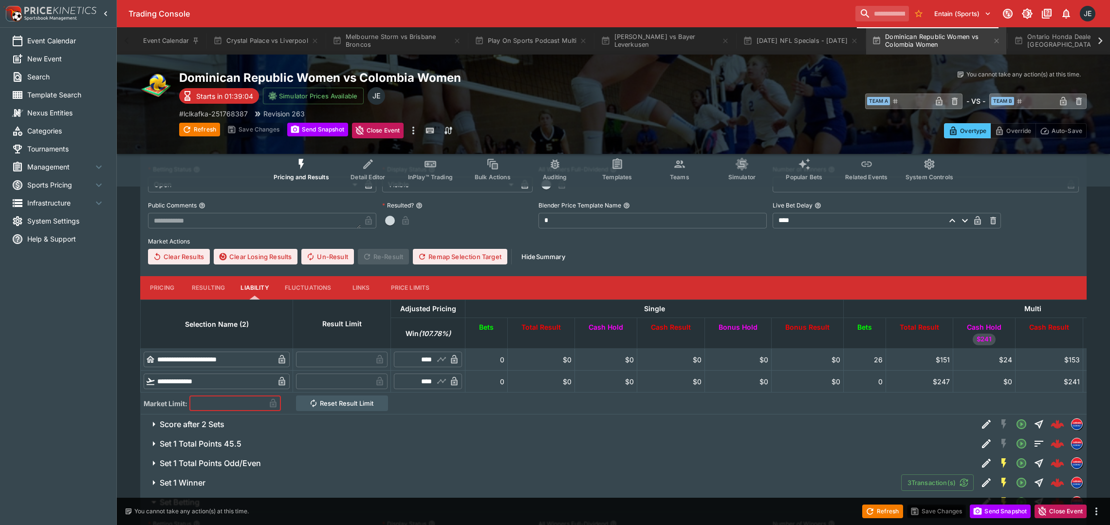
click at [234, 408] on input "text" at bounding box center [227, 403] width 76 height 16
type input "*"
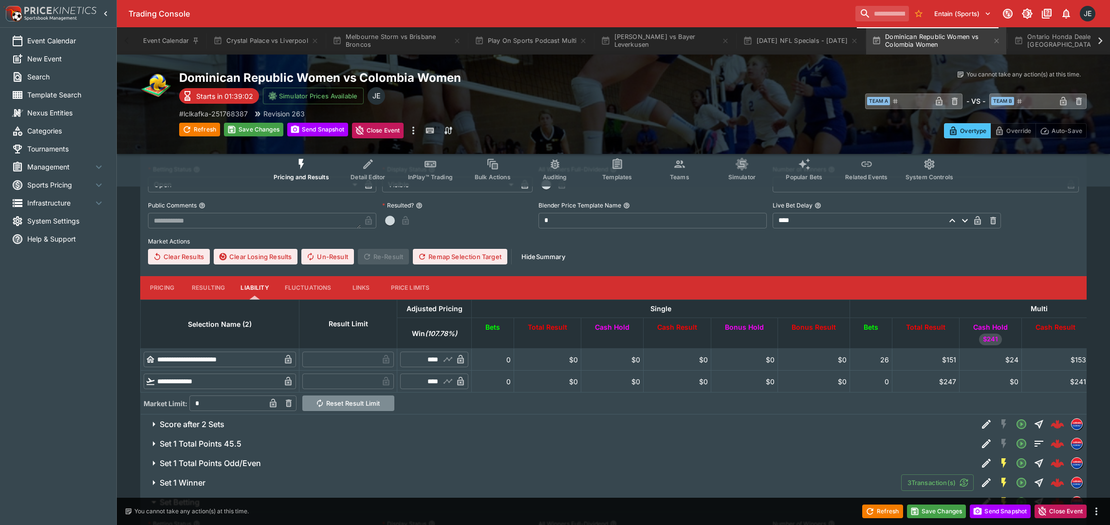
click at [365, 402] on button "Reset Result Limit" at bounding box center [348, 403] width 92 height 16
type input "*"
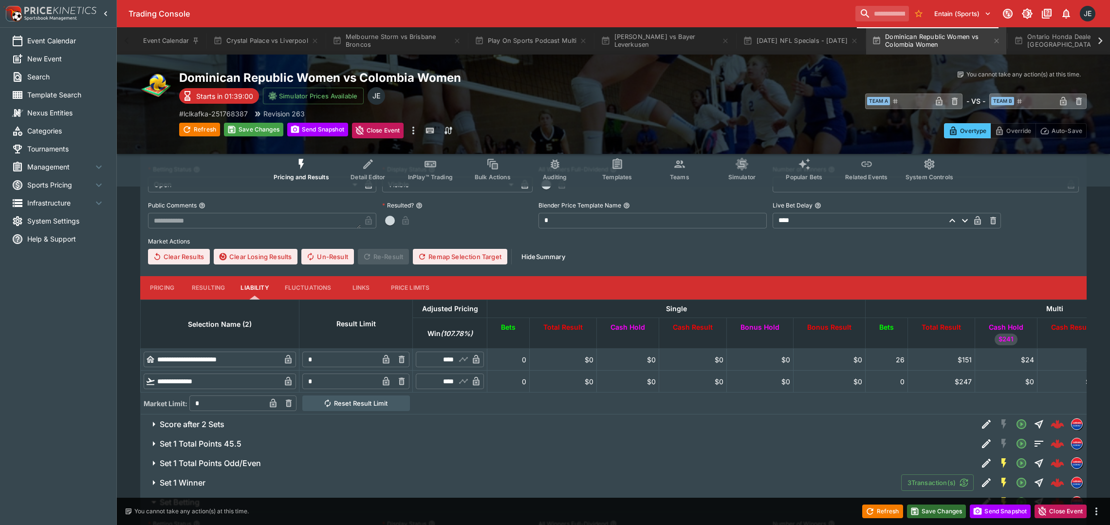
click at [937, 514] on button "Save Changes" at bounding box center [936, 512] width 59 height 14
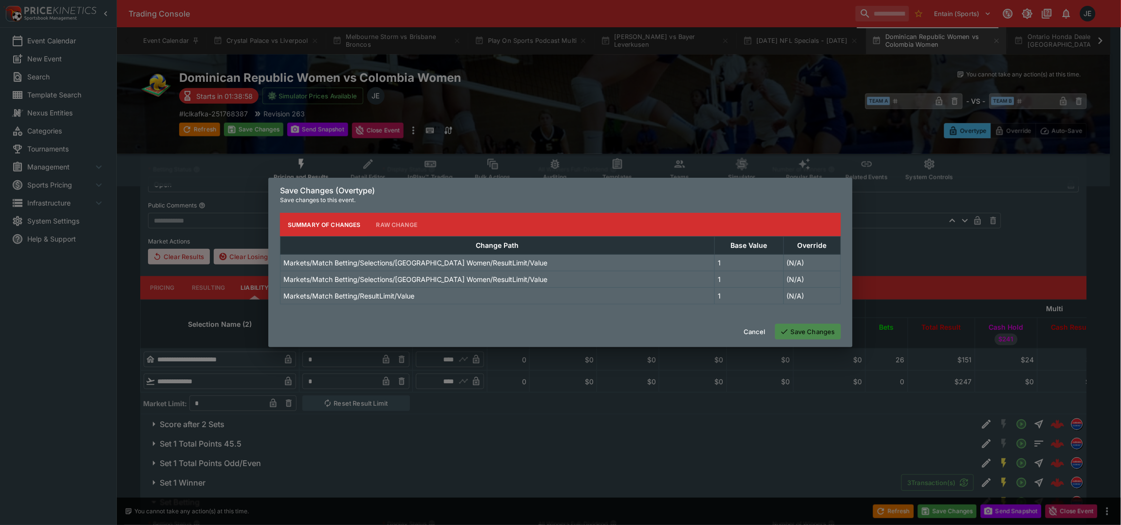
click at [805, 333] on button "Save Changes" at bounding box center [808, 332] width 66 height 16
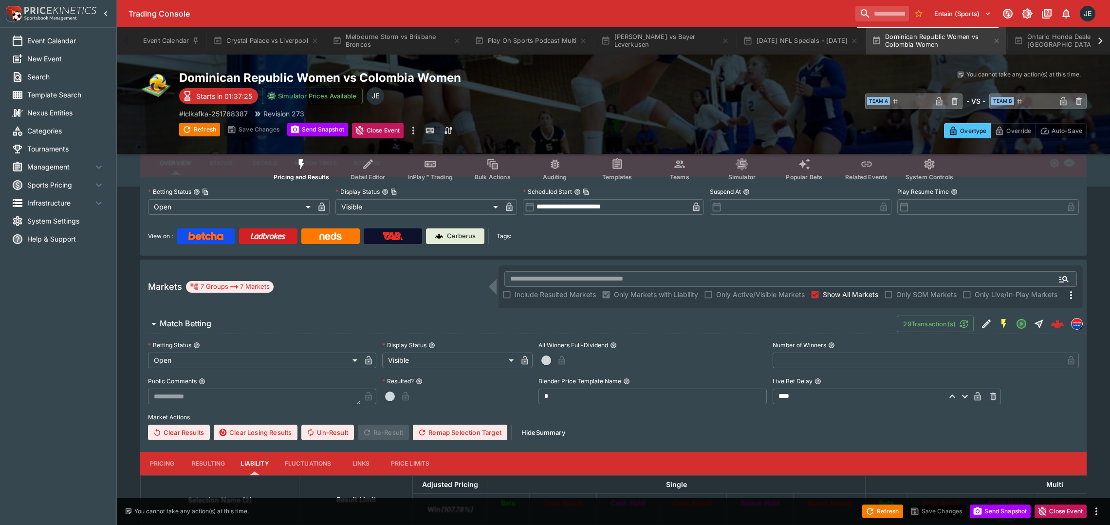
scroll to position [0, 0]
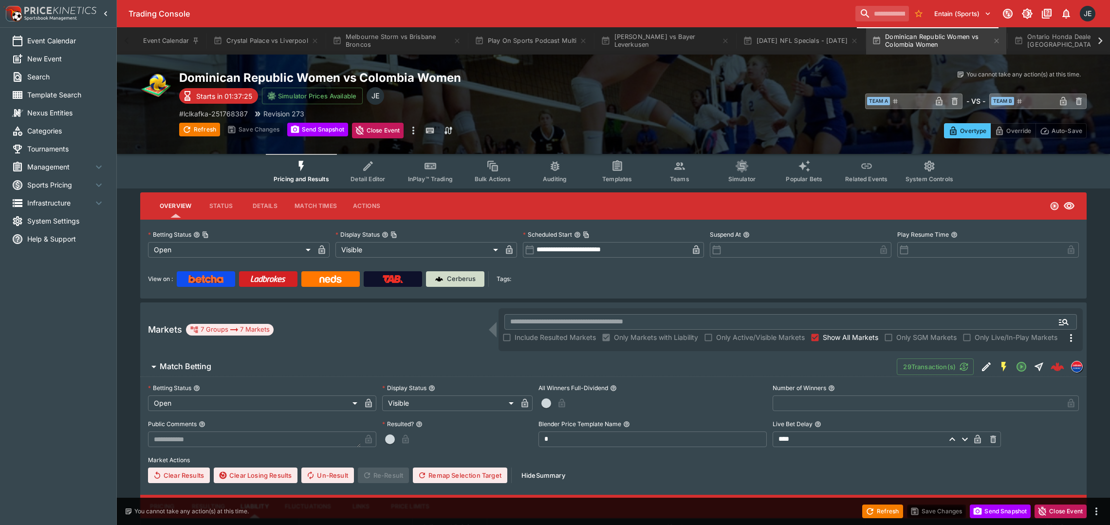
click at [469, 276] on p "Cerberus" at bounding box center [461, 279] width 29 height 10
click at [468, 284] on link "Cerberus" at bounding box center [455, 279] width 58 height 16
click at [190, 128] on icon "button" at bounding box center [187, 130] width 10 height 10
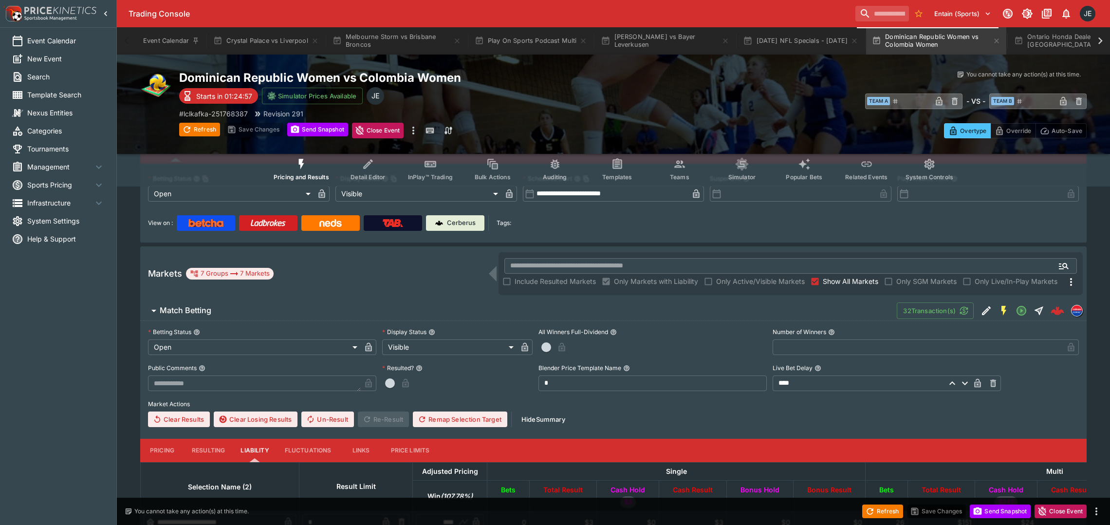
scroll to position [219, 0]
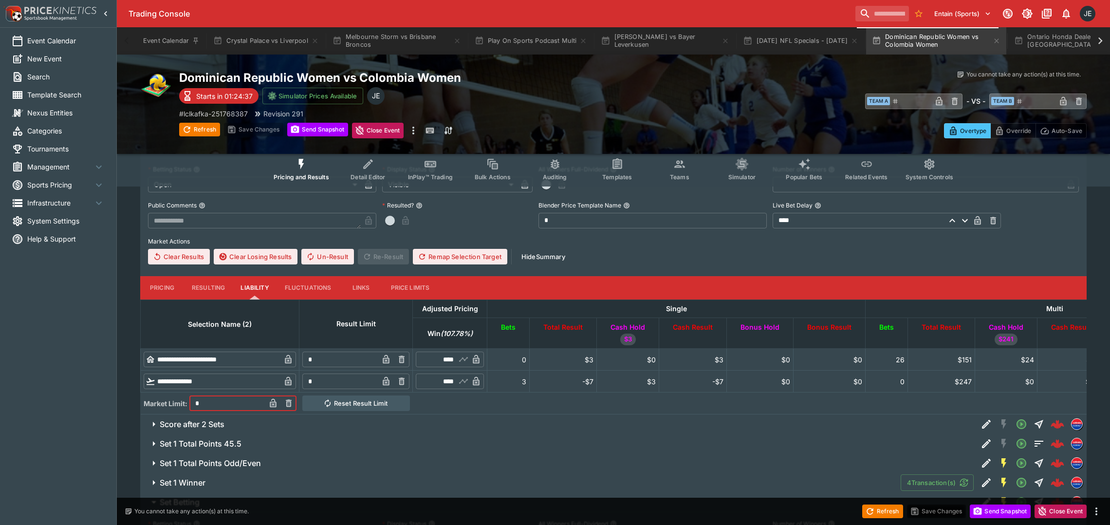
click at [222, 402] on input "*" at bounding box center [227, 403] width 76 height 16
type input "*"
click at [383, 405] on button "Reset Result Limit" at bounding box center [356, 403] width 108 height 16
type input "*"
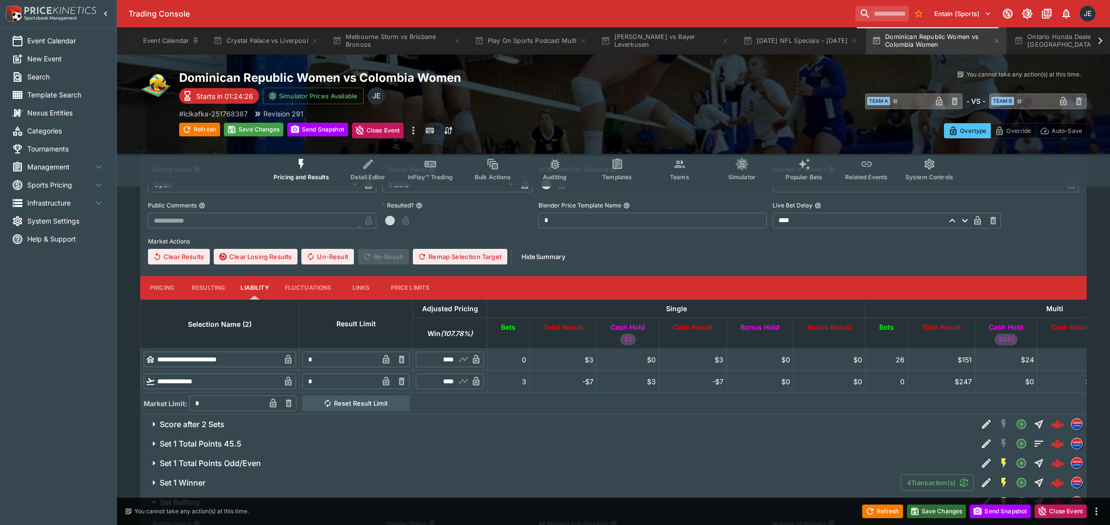
click at [942, 511] on button "Save Changes" at bounding box center [936, 512] width 59 height 14
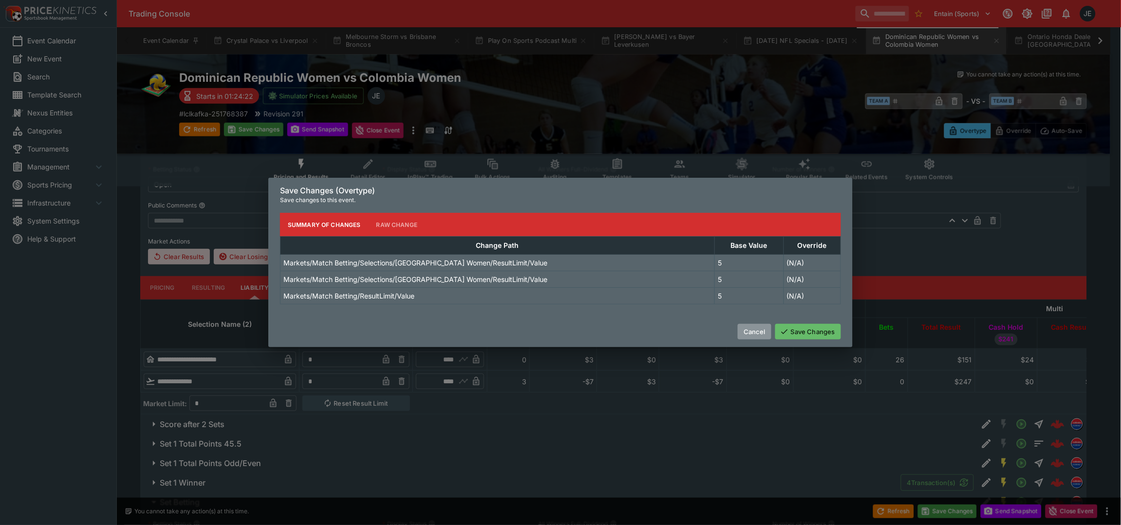
click at [756, 331] on button "Cancel" at bounding box center [755, 332] width 34 height 16
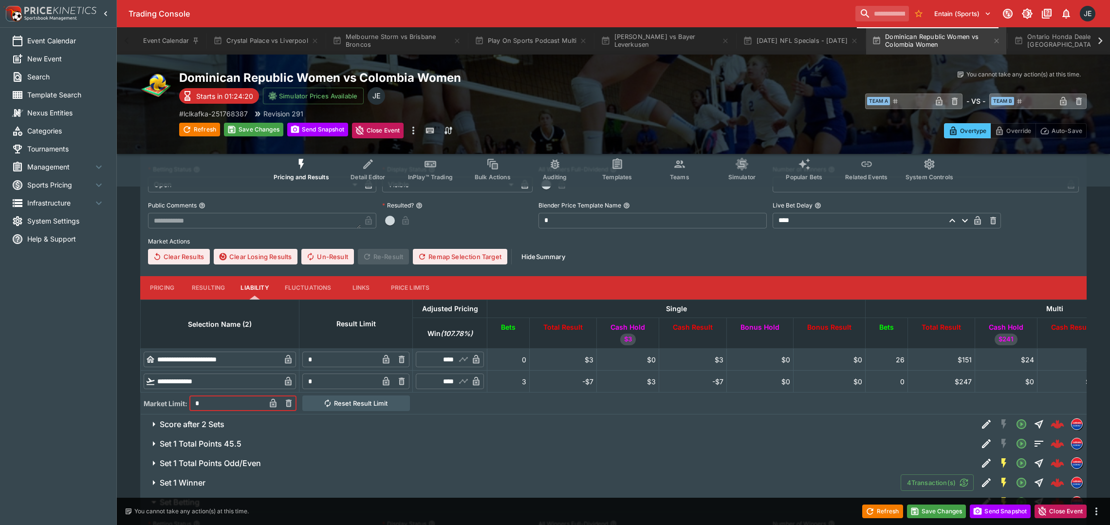
click at [230, 399] on input "*" at bounding box center [227, 403] width 76 height 16
type input "*"
click at [388, 402] on button "Reset Result Limit" at bounding box center [356, 403] width 108 height 16
type input "*"
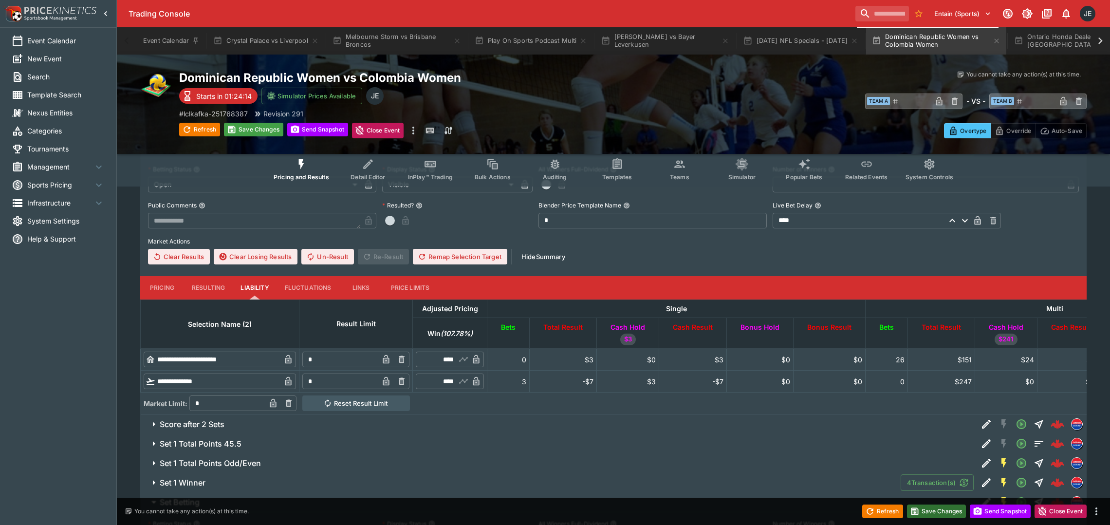
click at [934, 514] on button "Save Changes" at bounding box center [936, 512] width 59 height 14
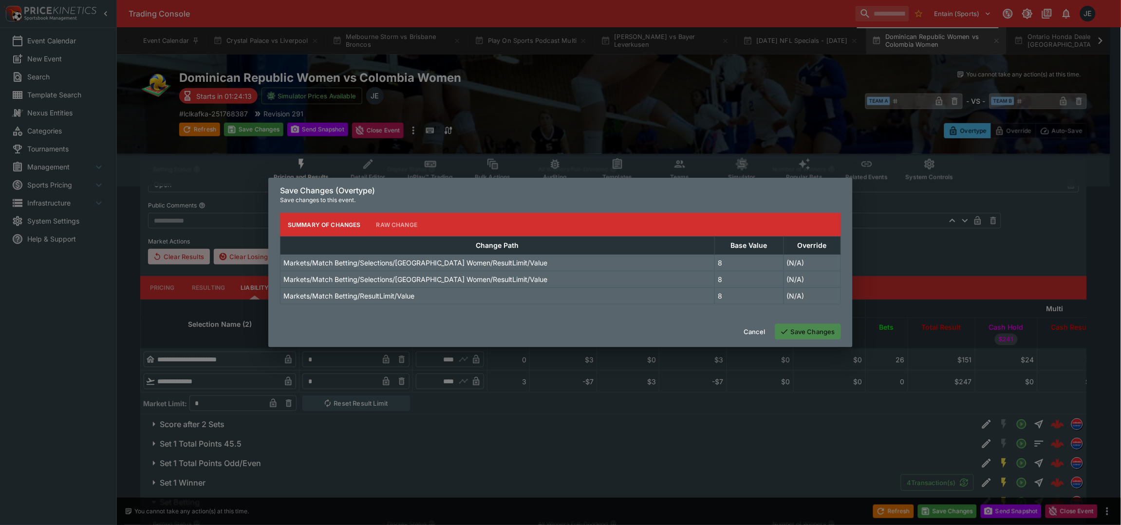
click at [820, 332] on button "Save Changes" at bounding box center [808, 332] width 66 height 16
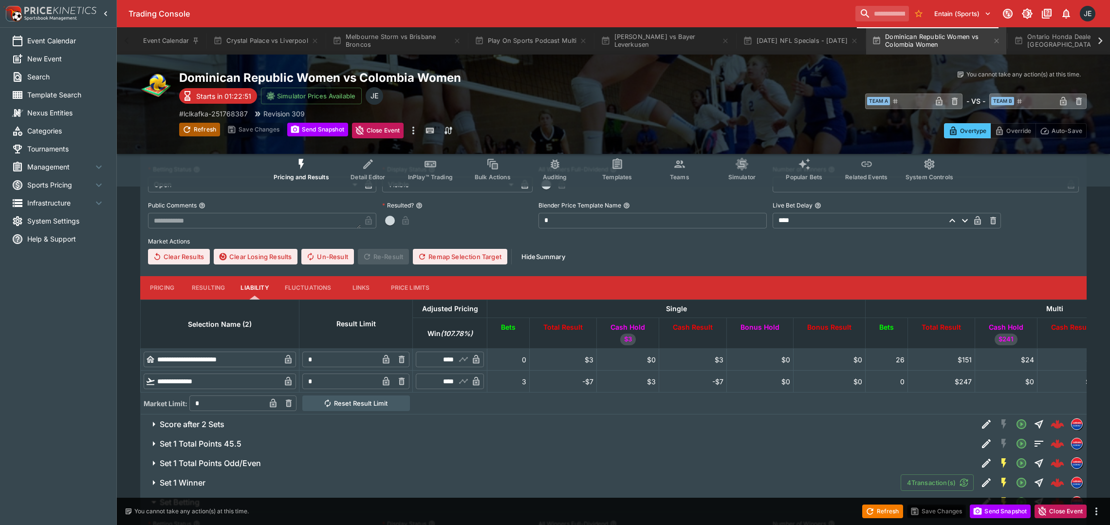
click at [193, 130] on button "Refresh" at bounding box center [199, 130] width 41 height 14
click at [203, 128] on button "Refresh" at bounding box center [199, 130] width 41 height 14
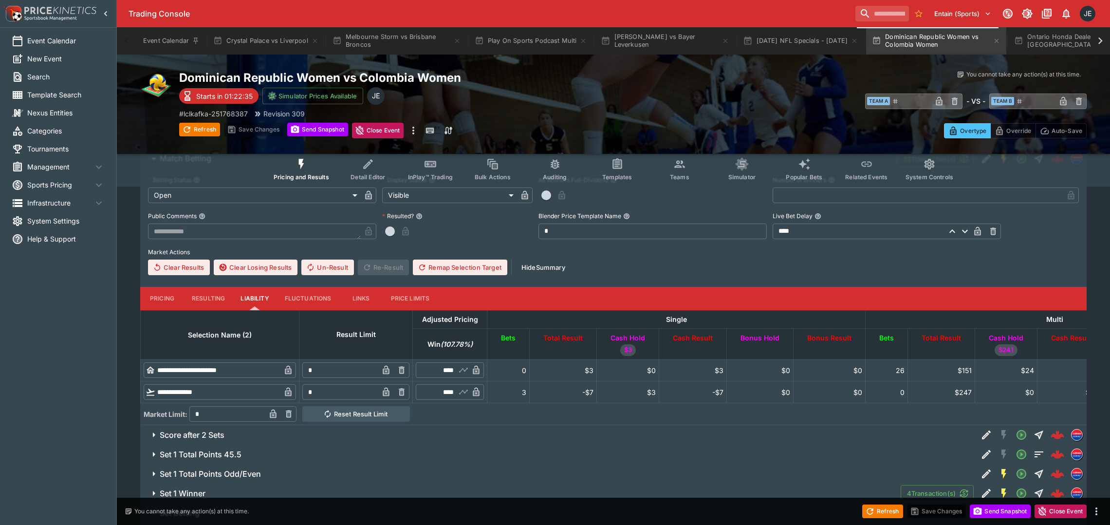
scroll to position [0, 0]
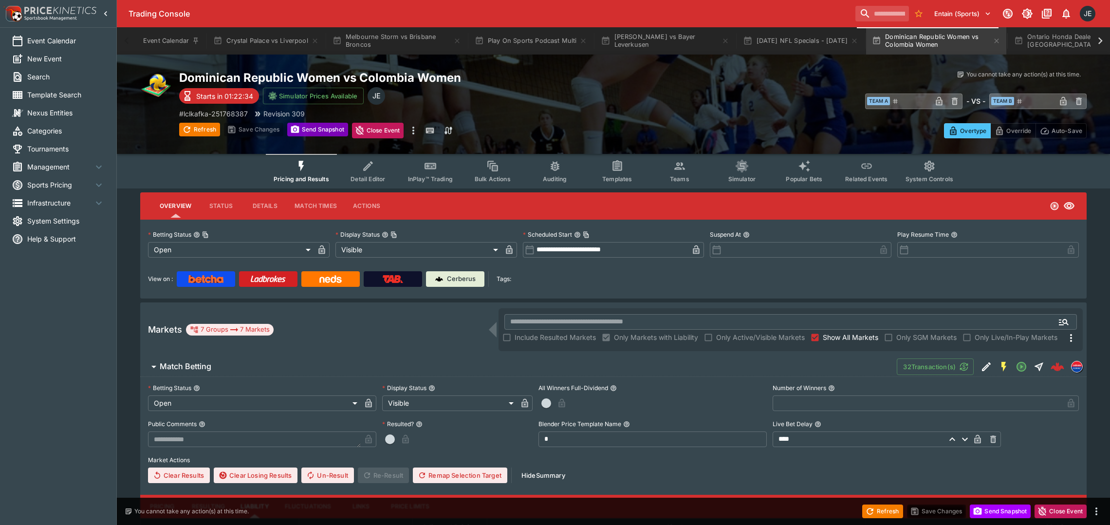
click at [313, 131] on button "Send Snapshot" at bounding box center [317, 130] width 61 height 14
click at [204, 129] on button "Refresh" at bounding box center [199, 130] width 41 height 14
click at [443, 275] on img at bounding box center [439, 279] width 8 height 8
click at [224, 207] on button "Status" at bounding box center [221, 205] width 44 height 23
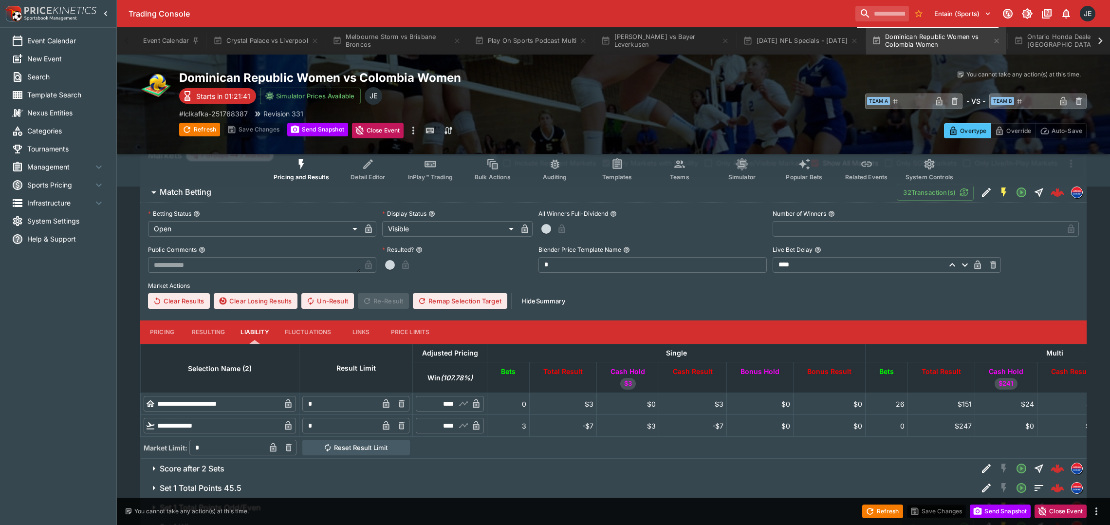
scroll to position [146, 0]
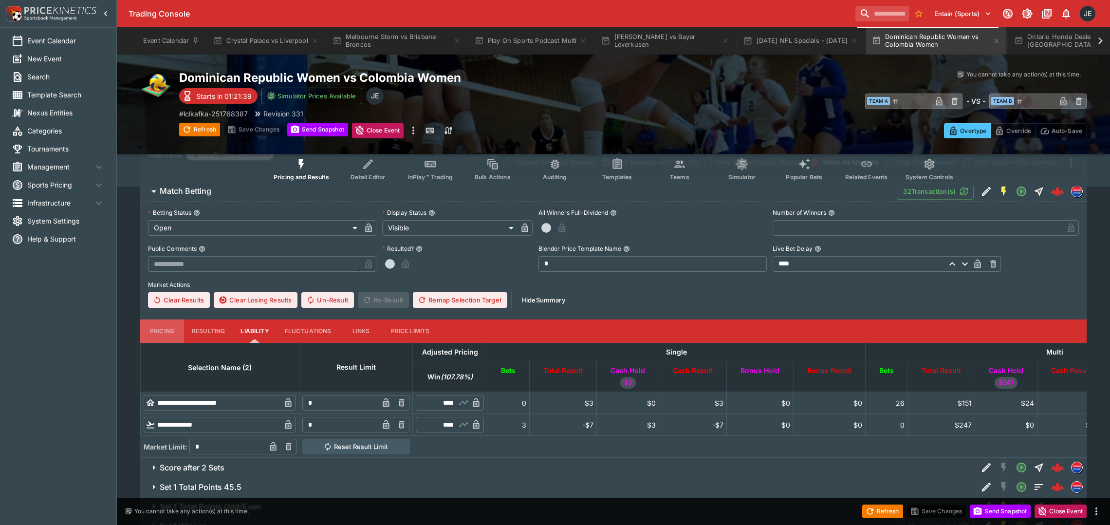
click at [161, 330] on button "Pricing" at bounding box center [162, 330] width 44 height 23
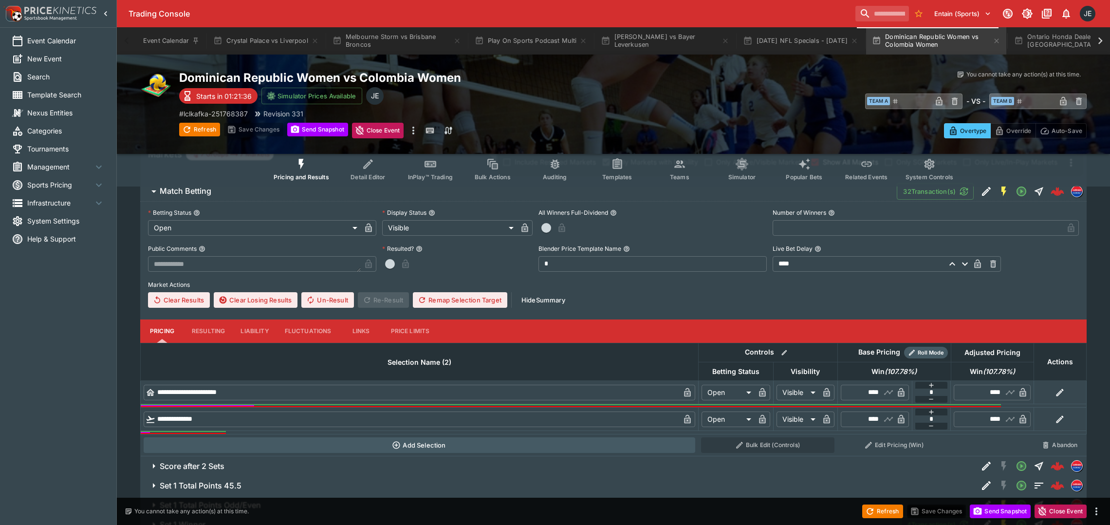
click at [197, 329] on button "Resulting" at bounding box center [208, 330] width 49 height 23
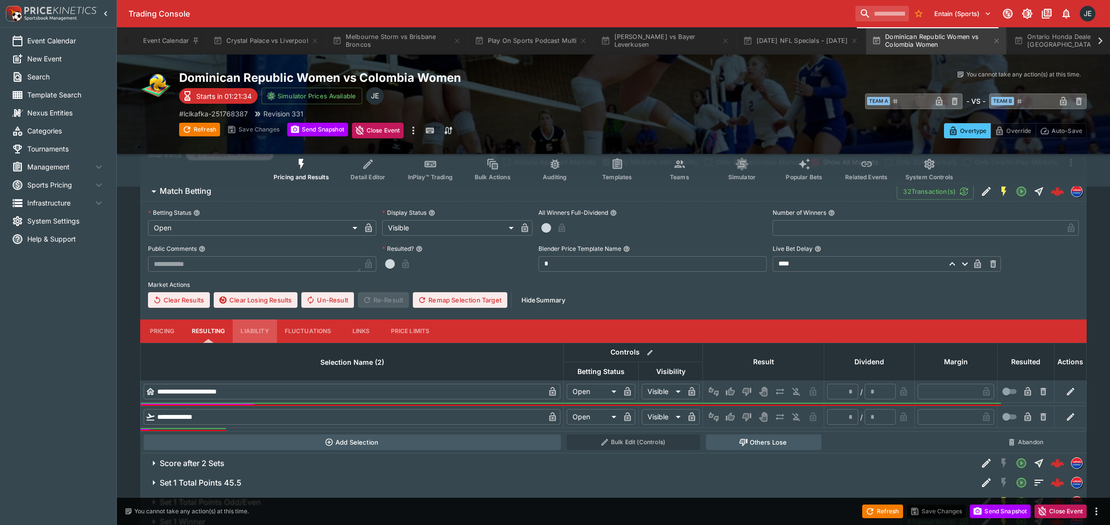
click at [247, 327] on button "Liability" at bounding box center [255, 330] width 44 height 23
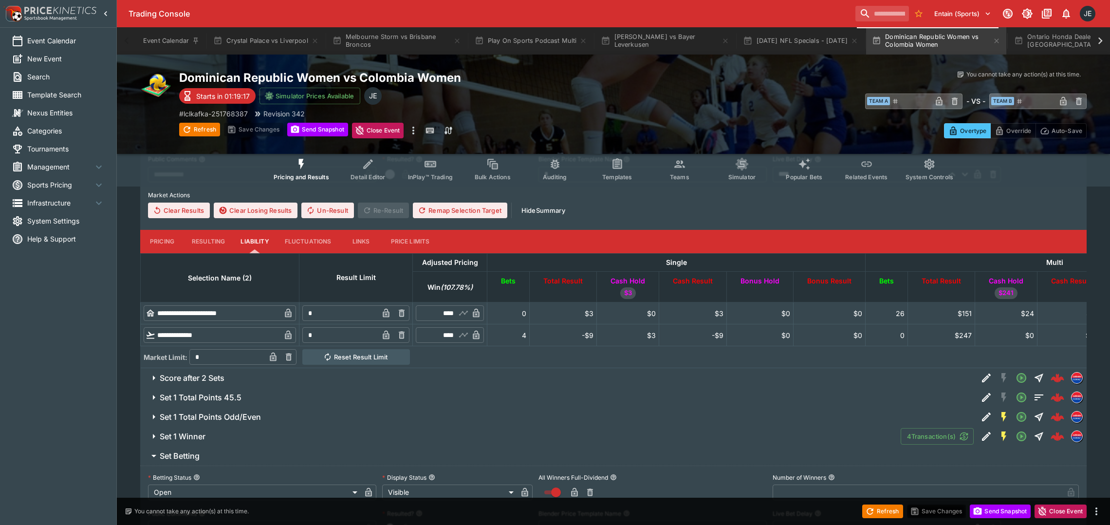
scroll to position [0, 0]
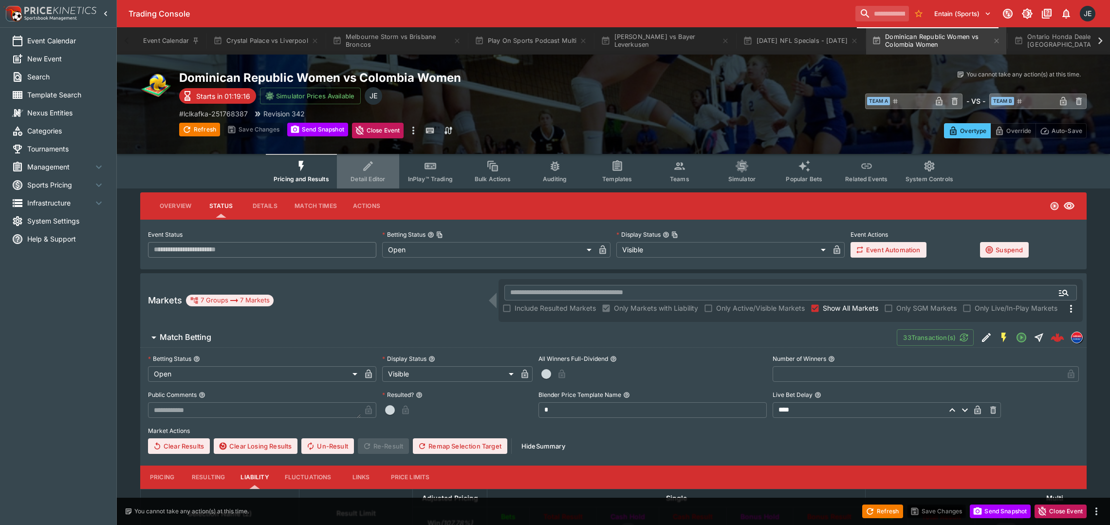
click at [376, 177] on span "Detail Editor" at bounding box center [368, 178] width 35 height 7
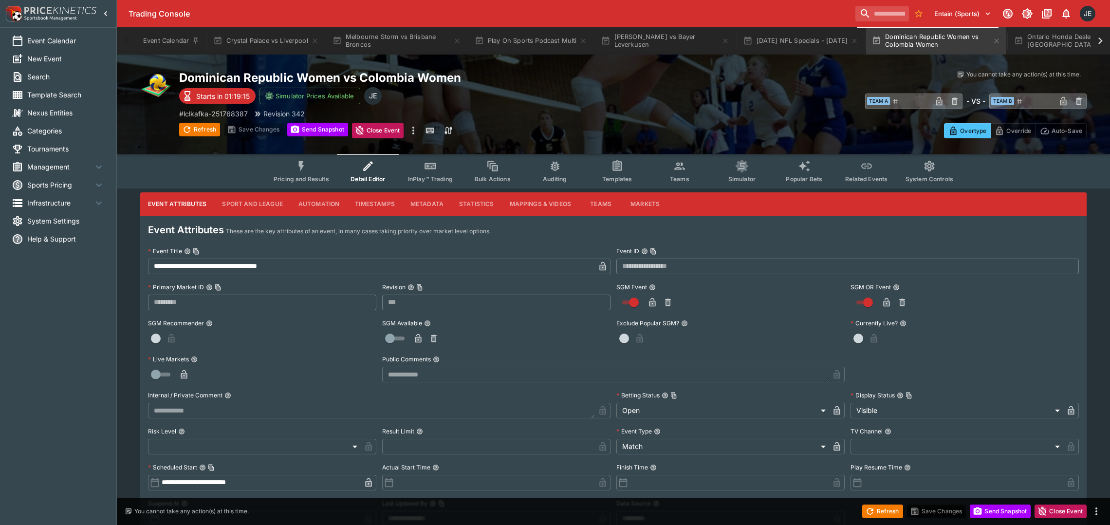
click at [293, 168] on button "Pricing and Results" at bounding box center [301, 171] width 71 height 35
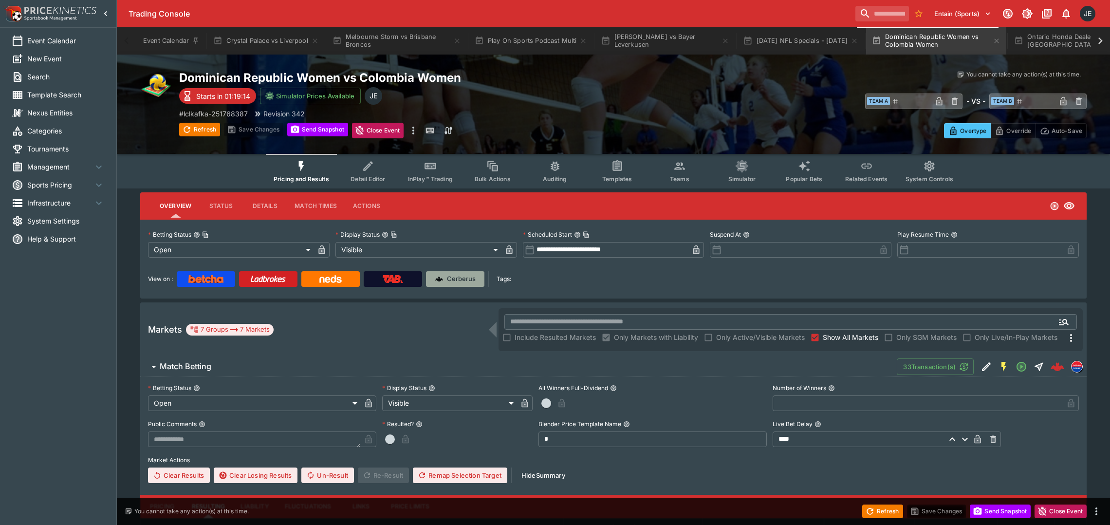
click at [440, 277] on img at bounding box center [439, 279] width 8 height 8
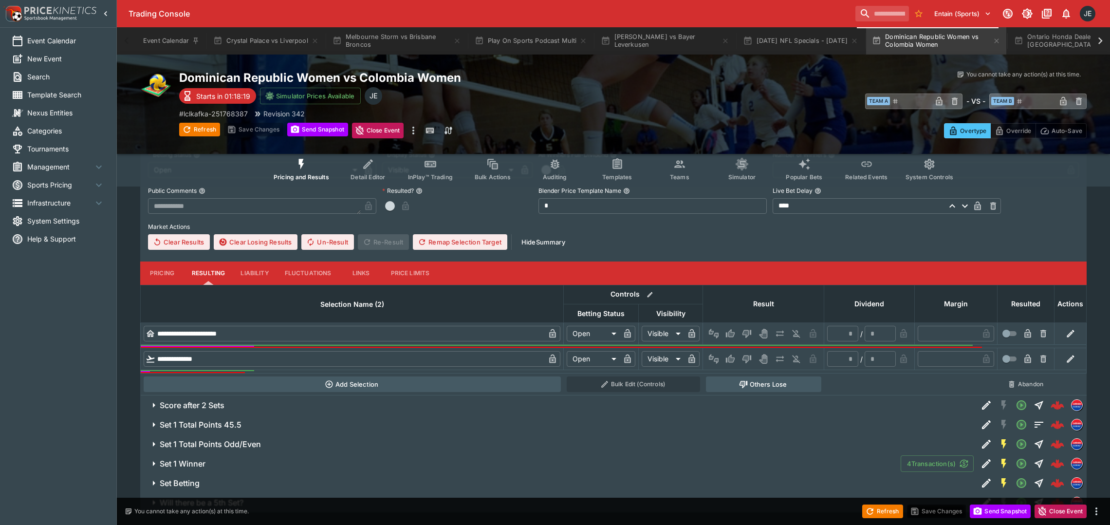
scroll to position [253, 0]
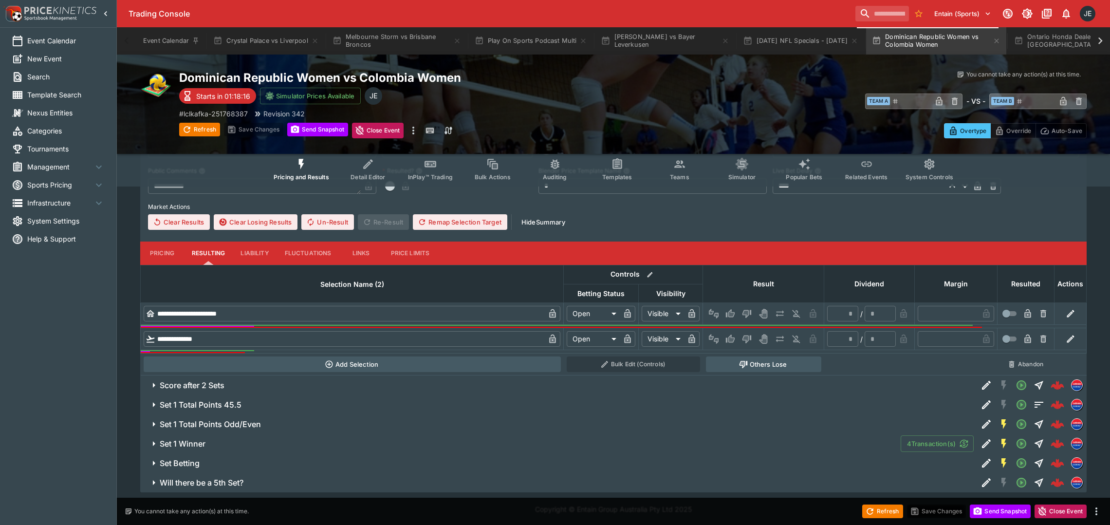
click at [261, 253] on button "Liability" at bounding box center [255, 253] width 44 height 23
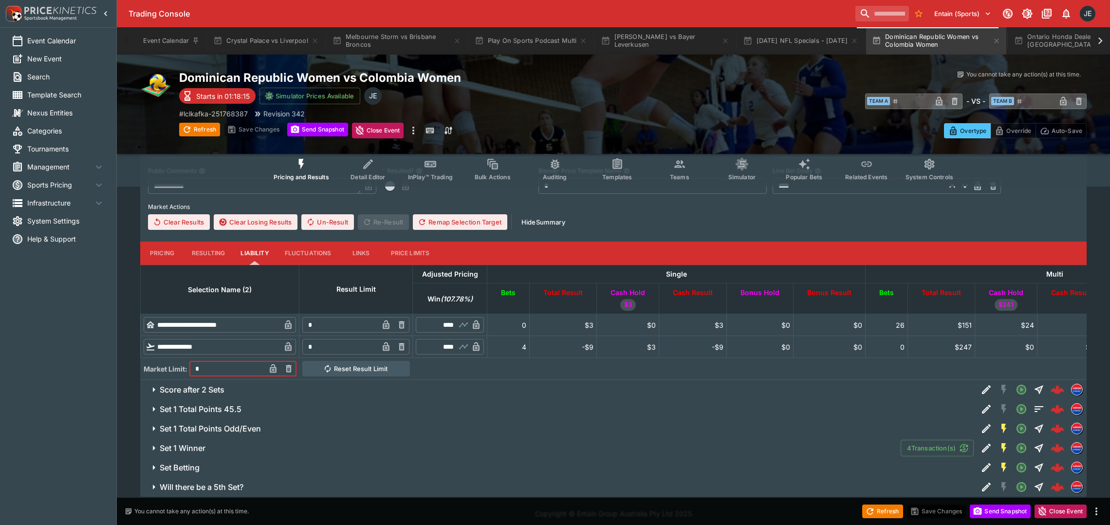
drag, startPoint x: 229, startPoint y: 371, endPoint x: 182, endPoint y: 368, distance: 47.4
click at [182, 368] on div "Market Limit: * ​" at bounding box center [220, 369] width 153 height 16
type input "*"
click at [363, 368] on button "Reset Result Limit" at bounding box center [356, 369] width 108 height 16
type input "*"
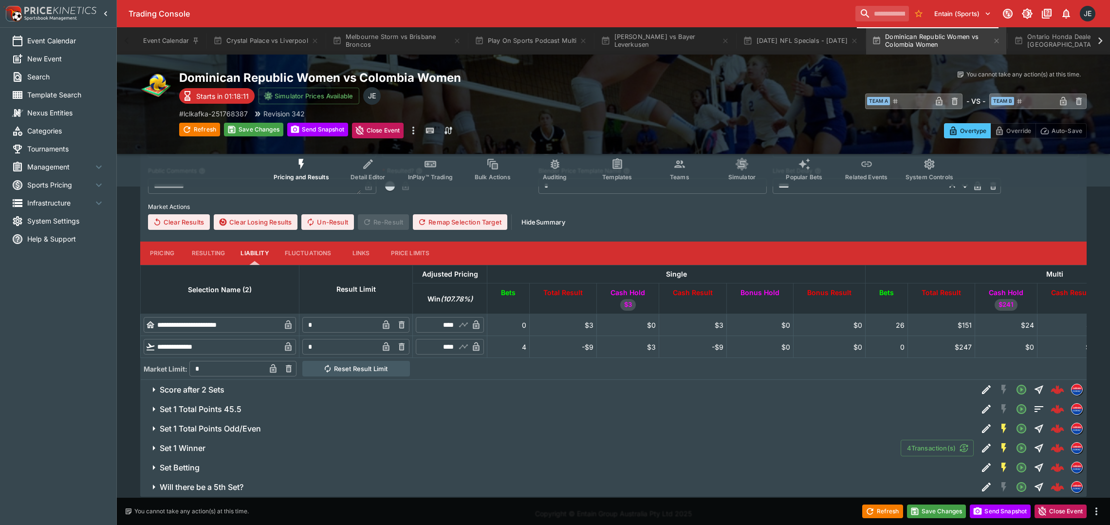
type input "*"
click at [931, 511] on button "Save Changes" at bounding box center [936, 512] width 59 height 14
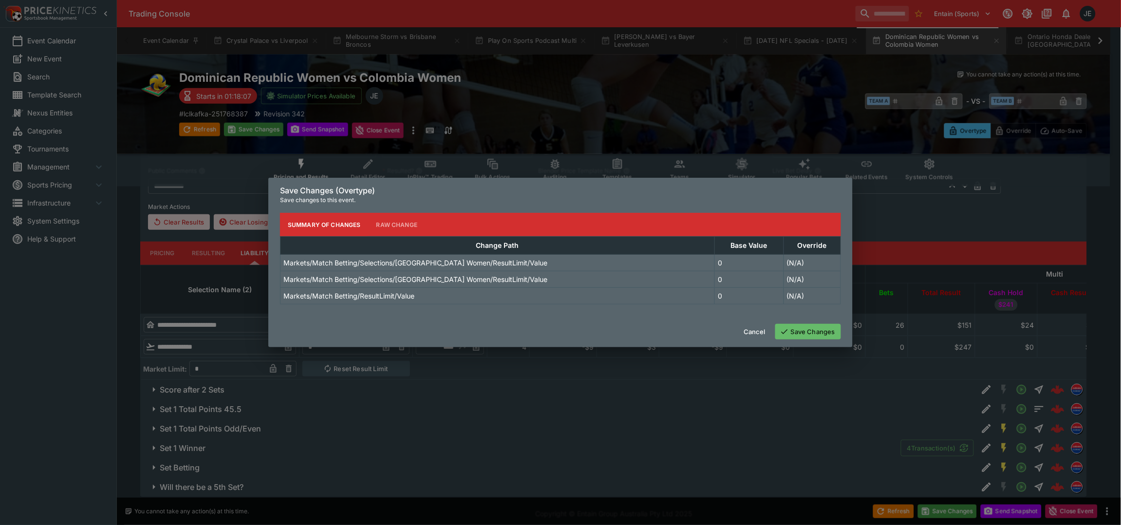
click at [811, 337] on button "Save Changes" at bounding box center [808, 332] width 66 height 16
